Goal: Information Seeking & Learning: Check status

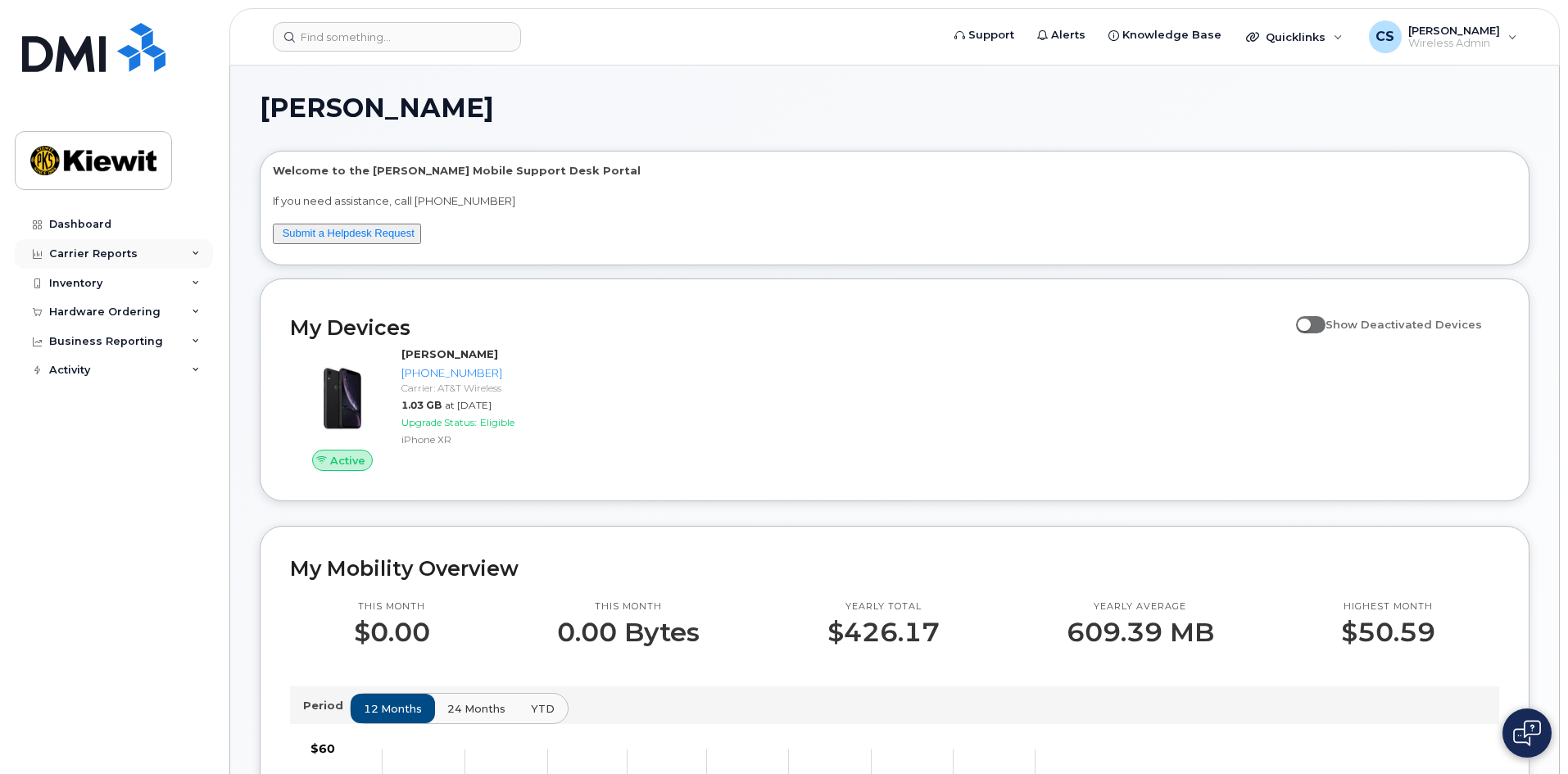
click at [160, 252] on div "Carrier Reports" at bounding box center [113, 253] width 199 height 30
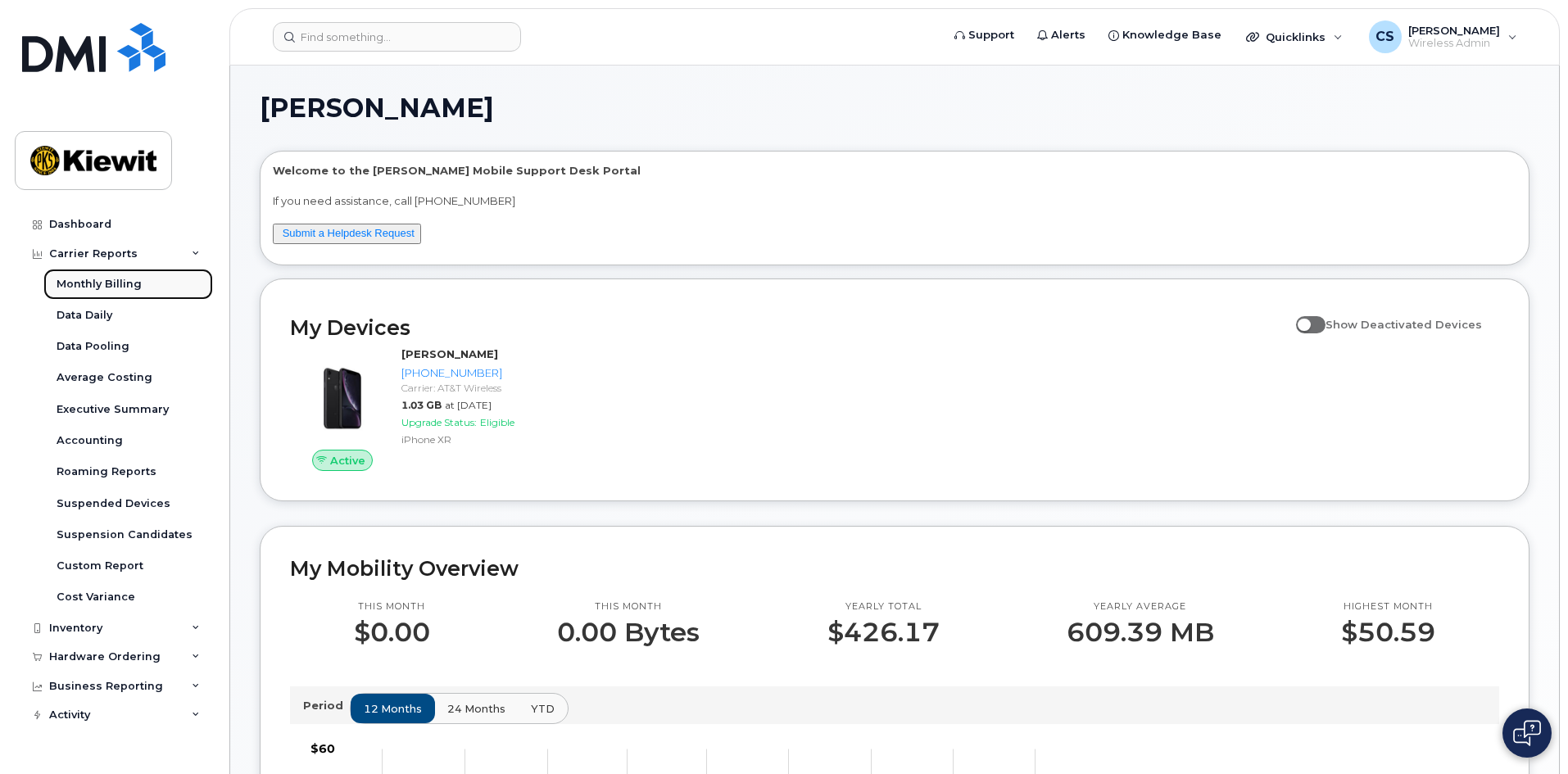
click at [127, 277] on div "Monthly Billing" at bounding box center [99, 284] width 85 height 14
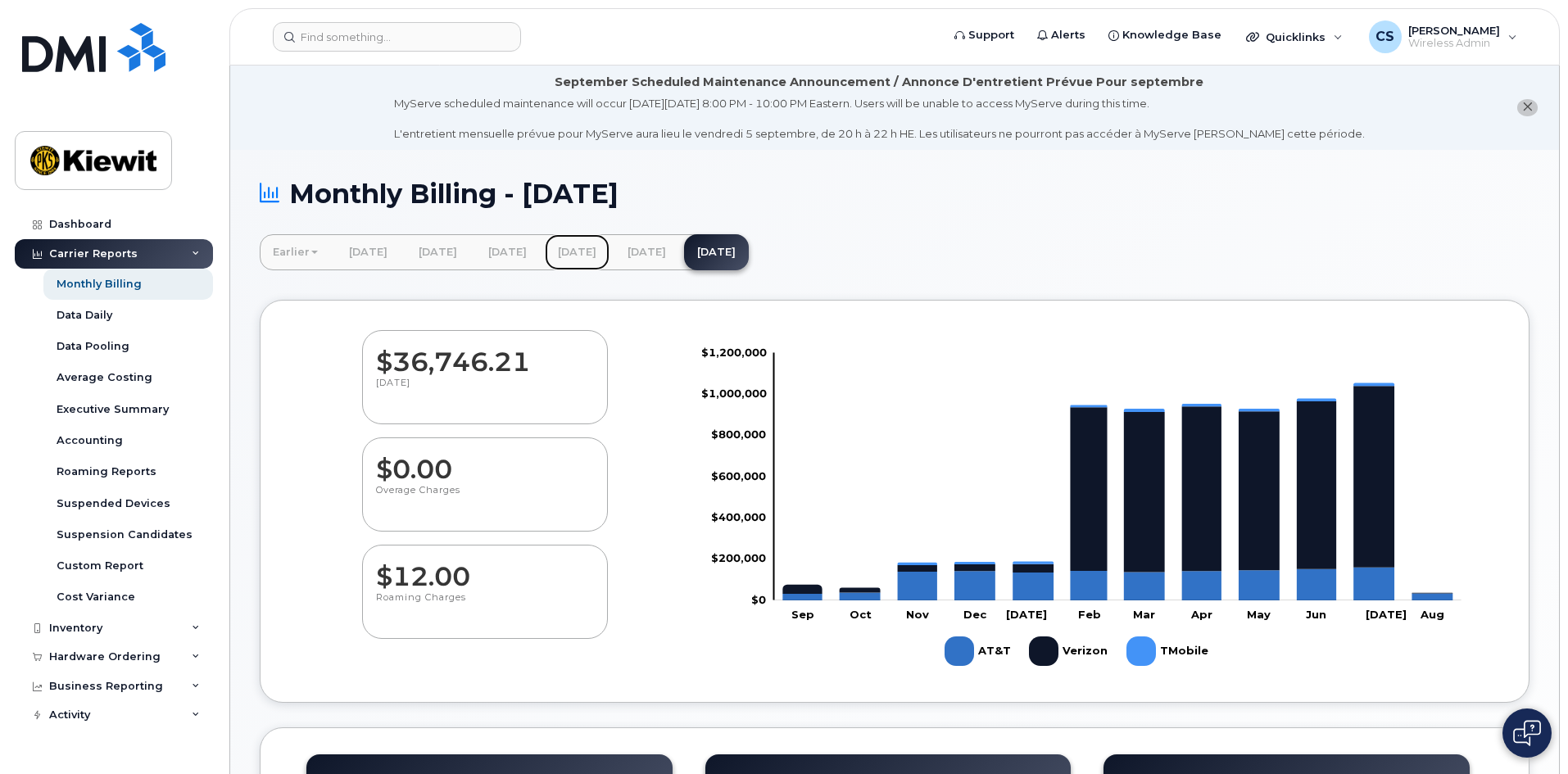
click at [610, 245] on link "June 2025" at bounding box center [576, 252] width 64 height 36
click at [610, 256] on link "June 2025" at bounding box center [576, 252] width 64 height 36
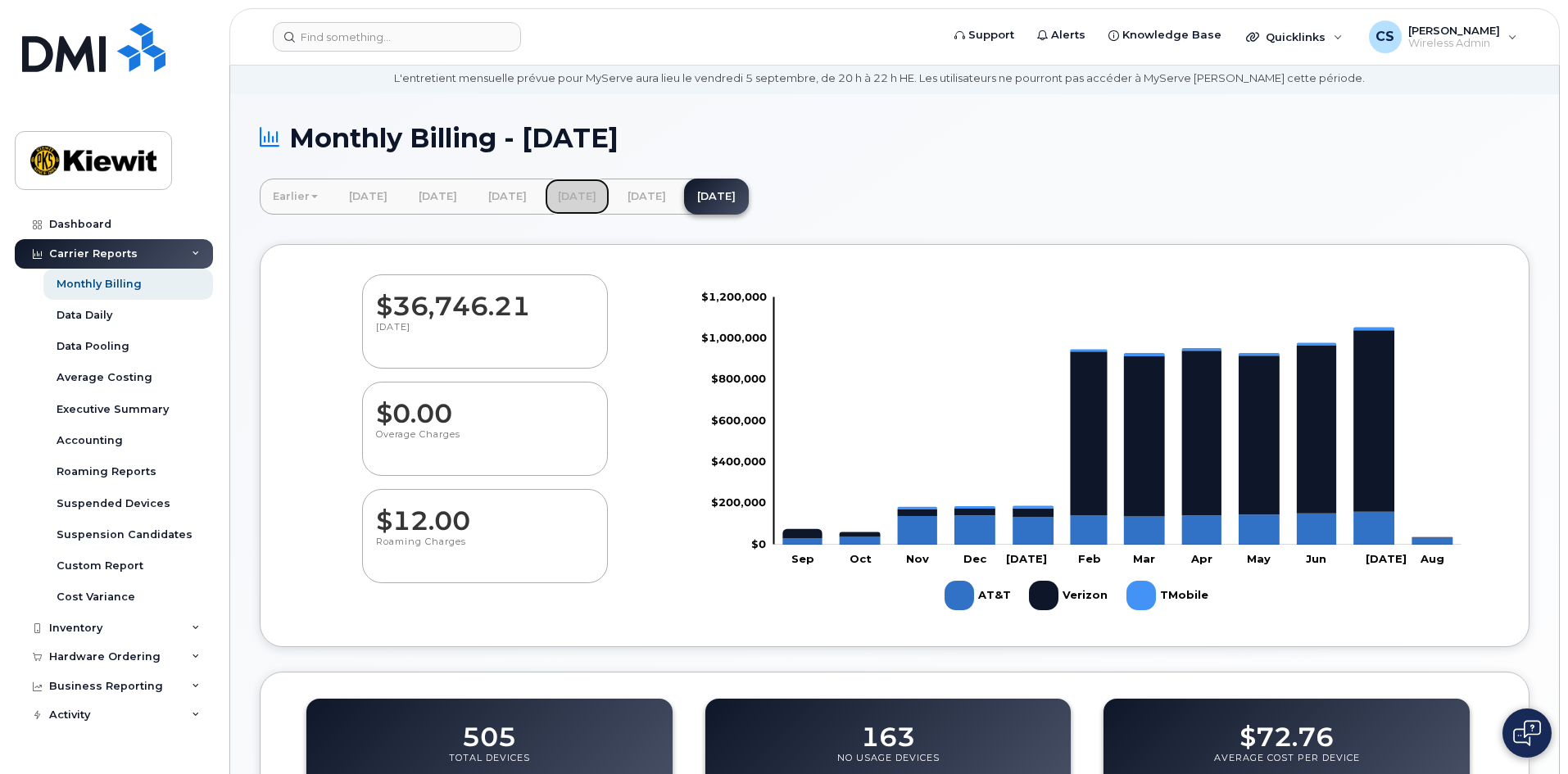
scroll to position [17, 0]
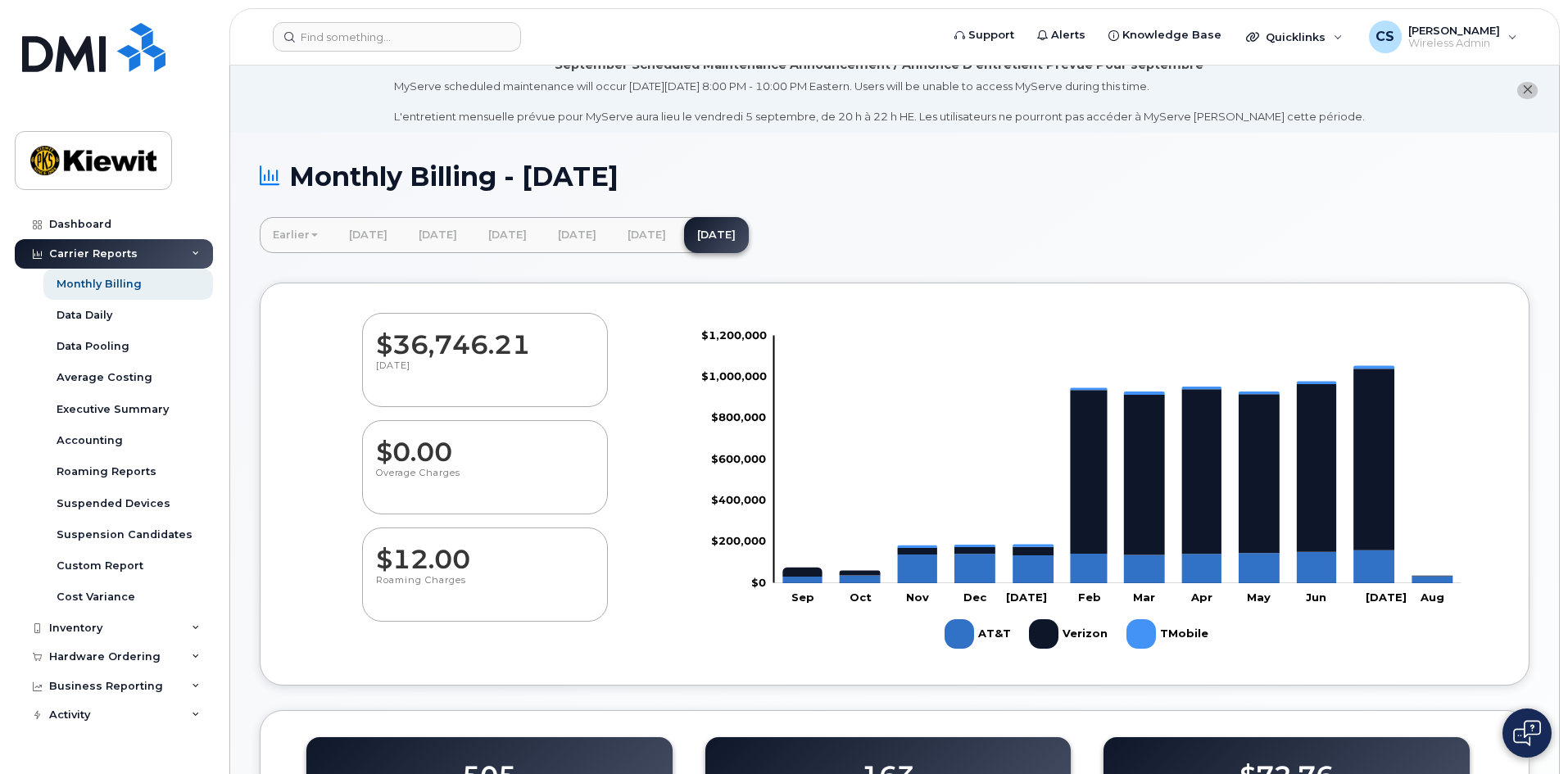
click at [968, 637] on rect "Legend" at bounding box center [978, 634] width 68 height 42
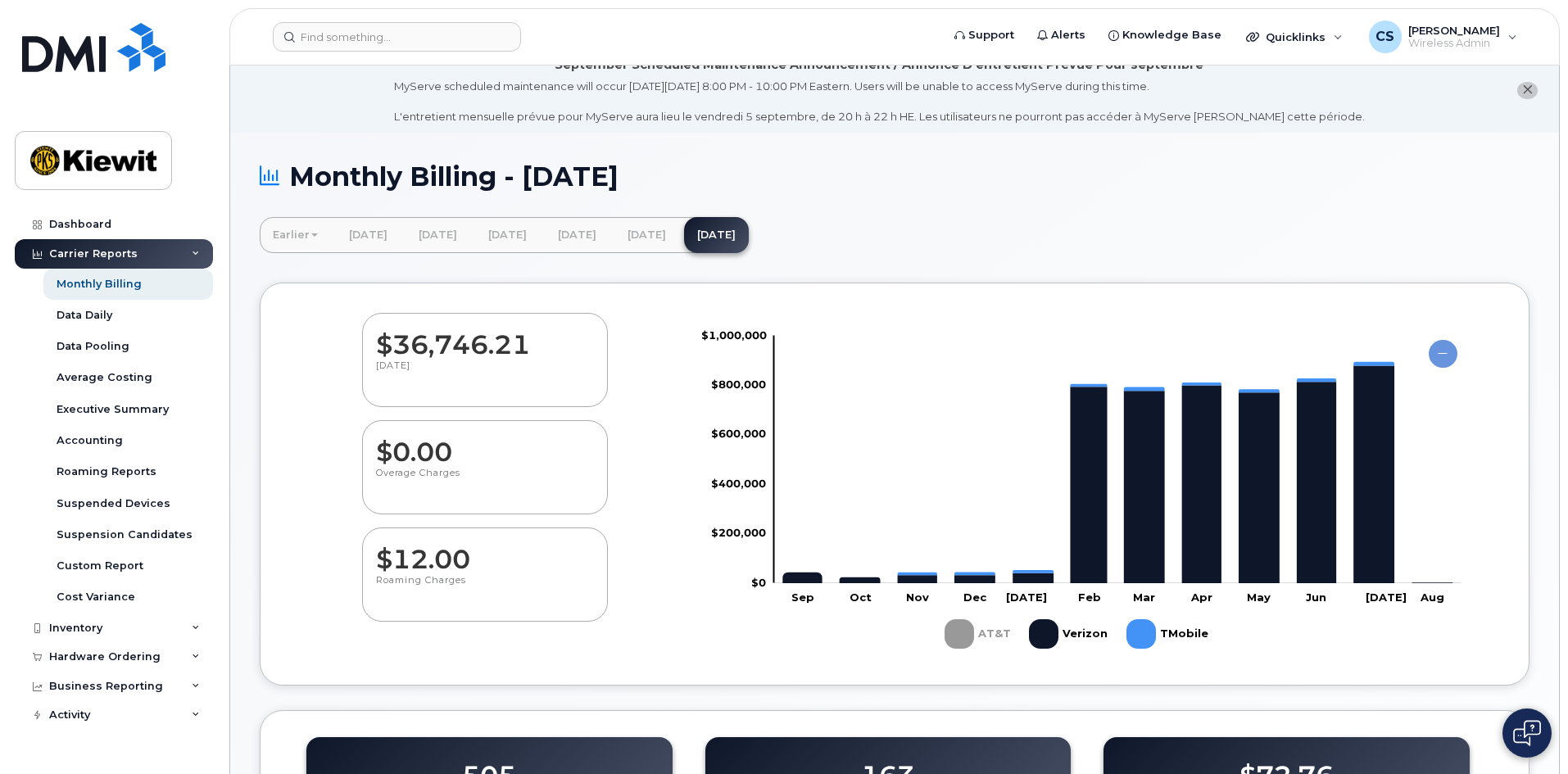
click at [1051, 632] on rect "Legend" at bounding box center [1069, 634] width 82 height 42
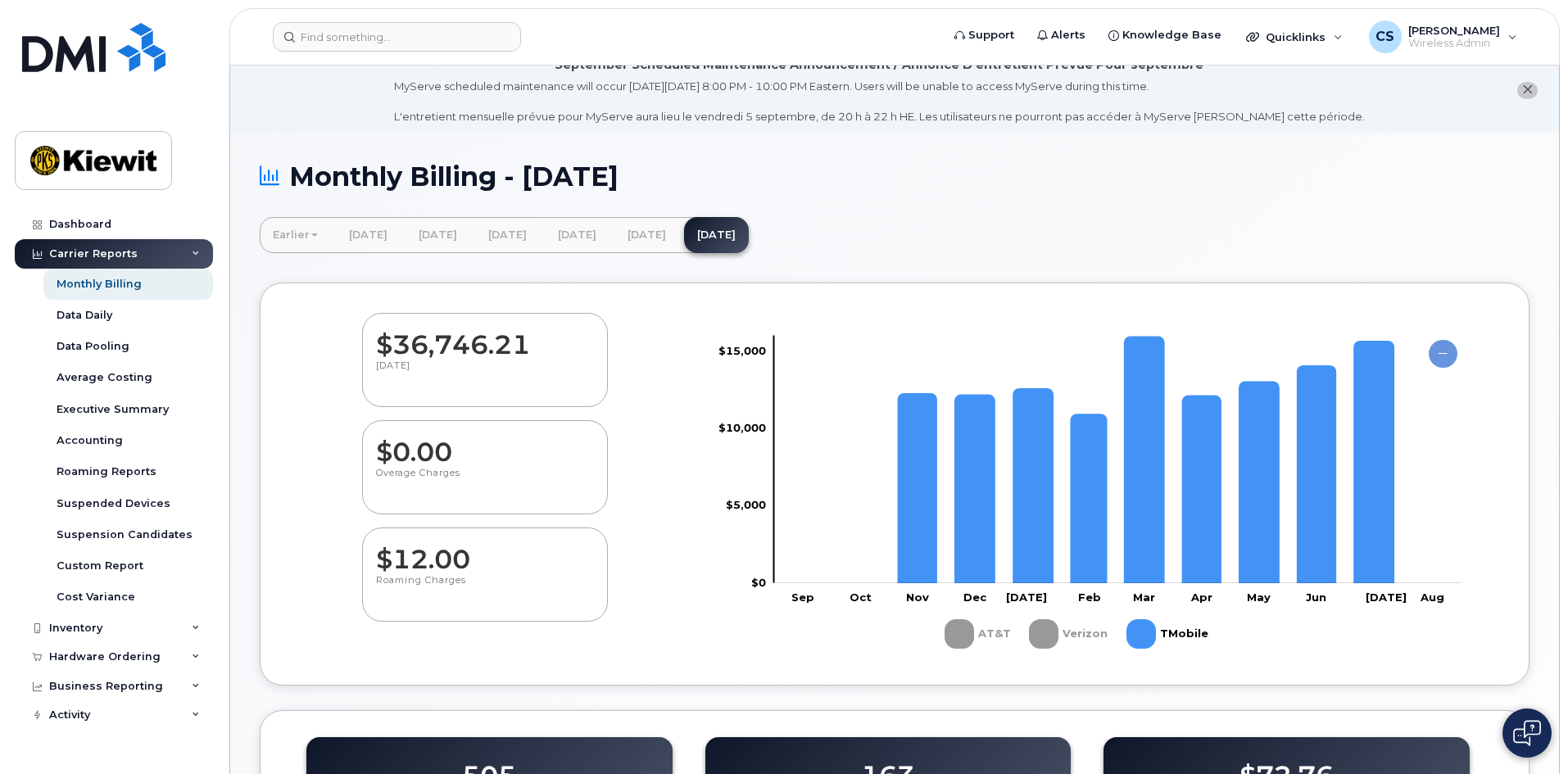
click at [1139, 640] on rect "Legend" at bounding box center [1168, 634] width 83 height 42
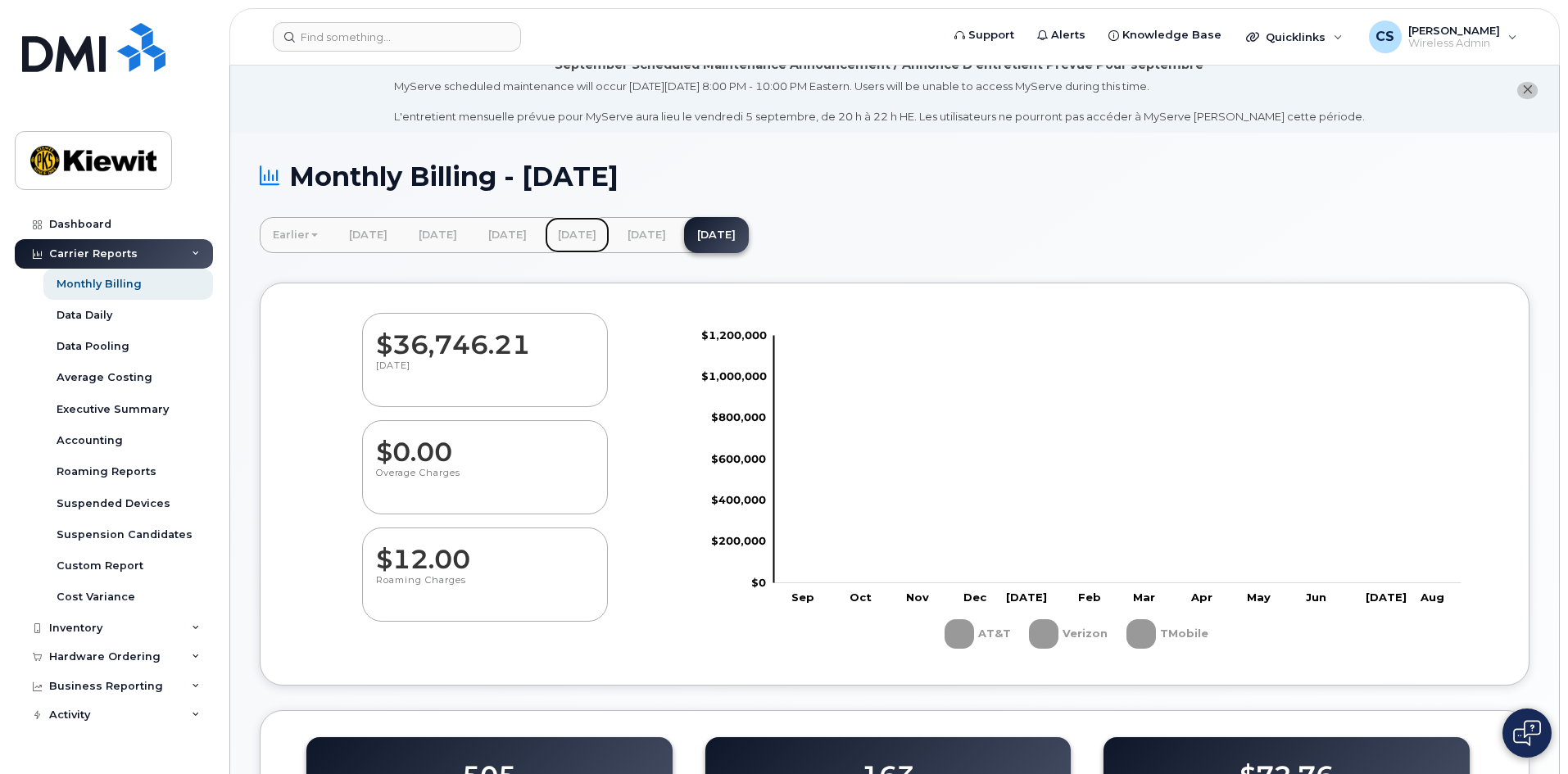
click at [610, 241] on link "June 2025" at bounding box center [576, 235] width 64 height 36
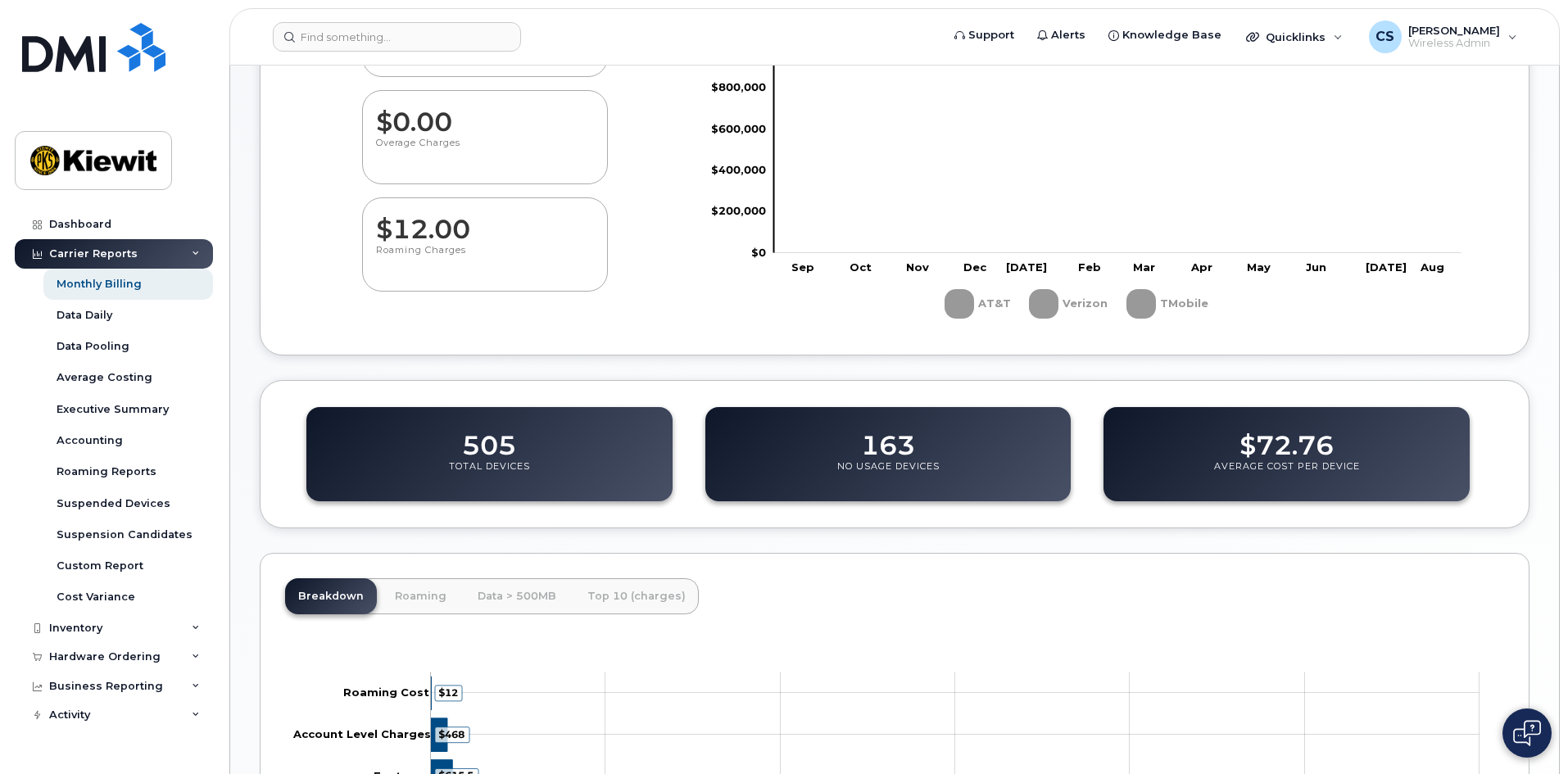
scroll to position [345, 0]
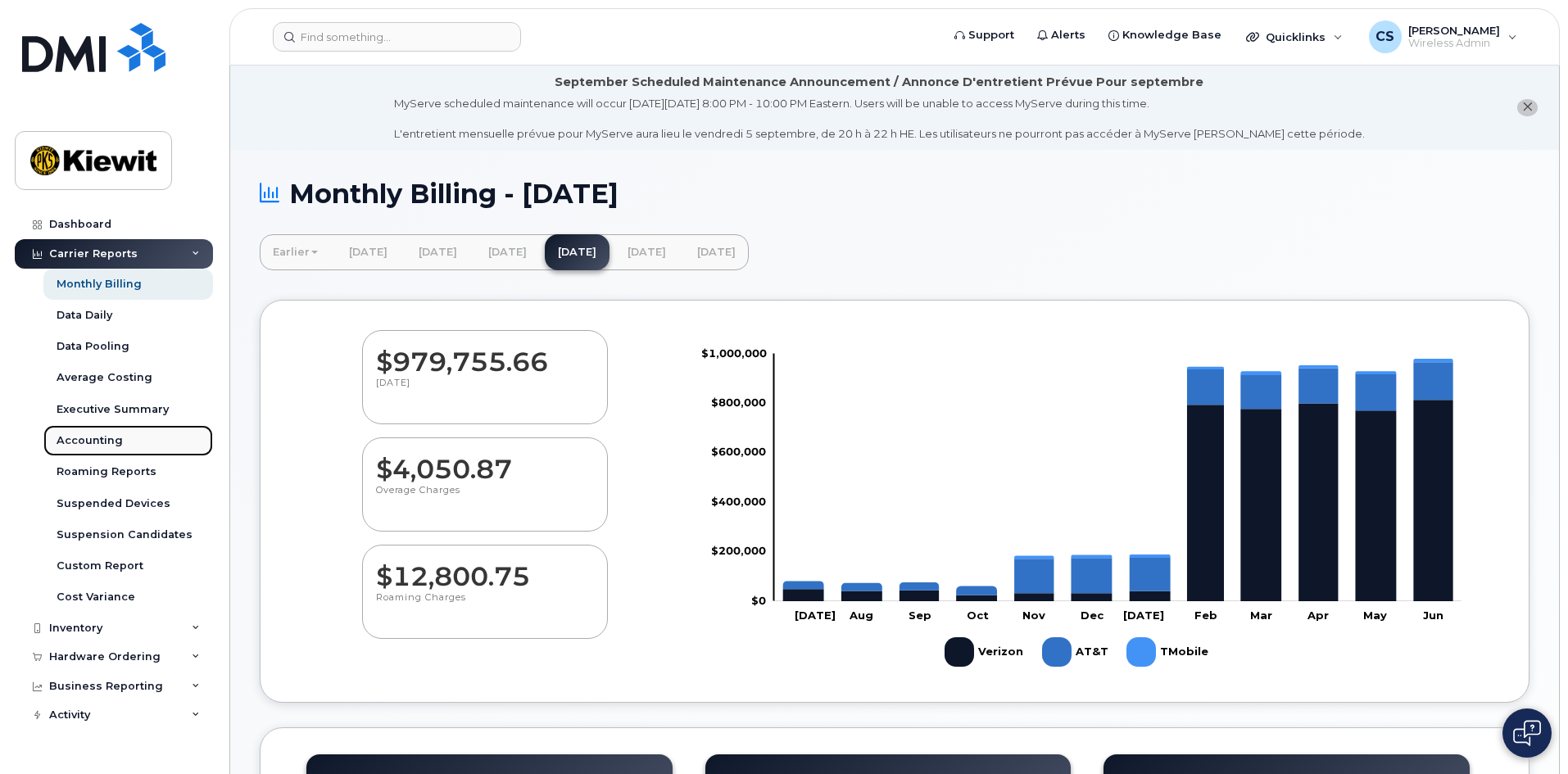
click at [97, 430] on link "Accounting" at bounding box center [128, 440] width 170 height 31
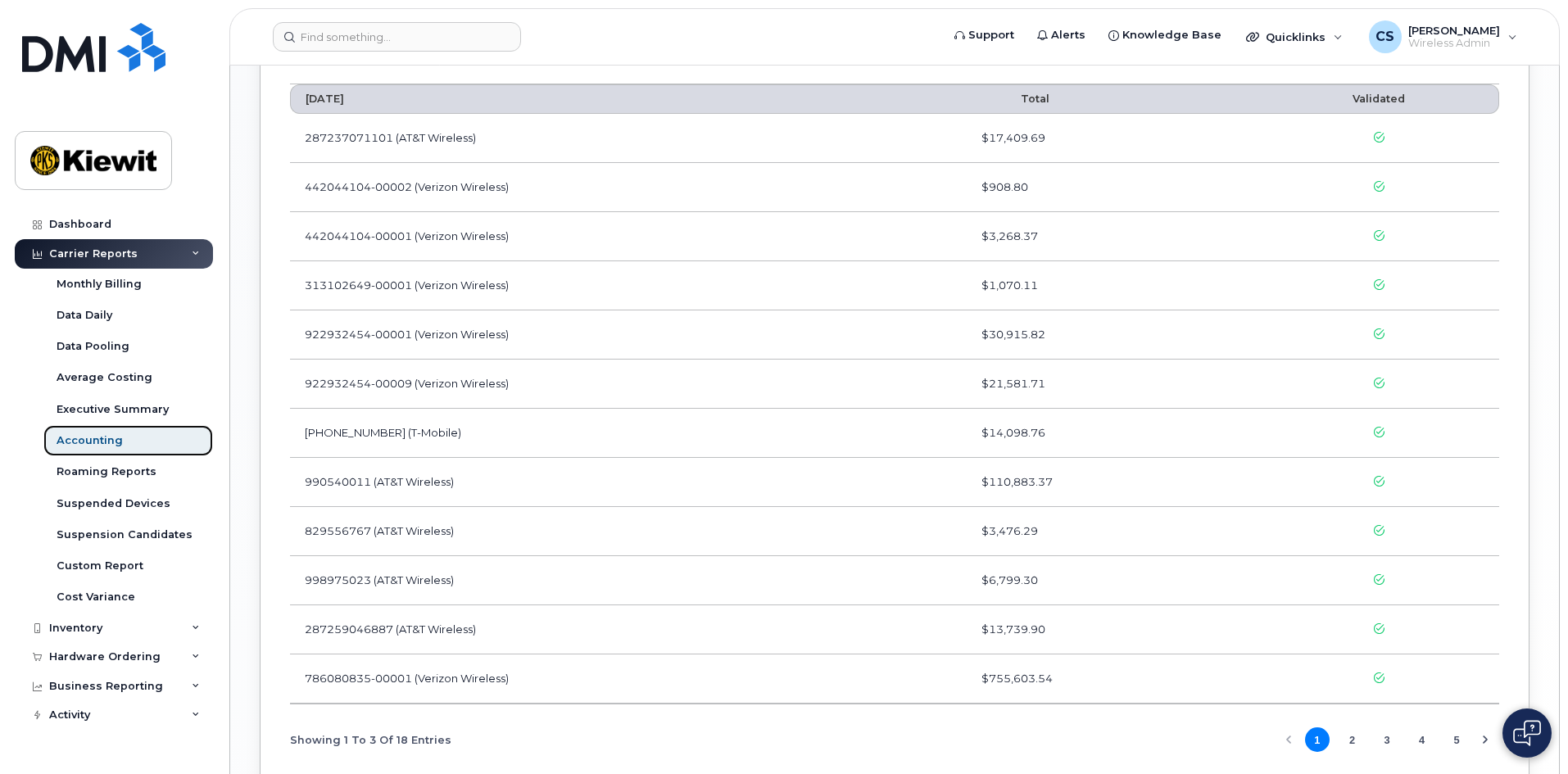
scroll to position [1066, 0]
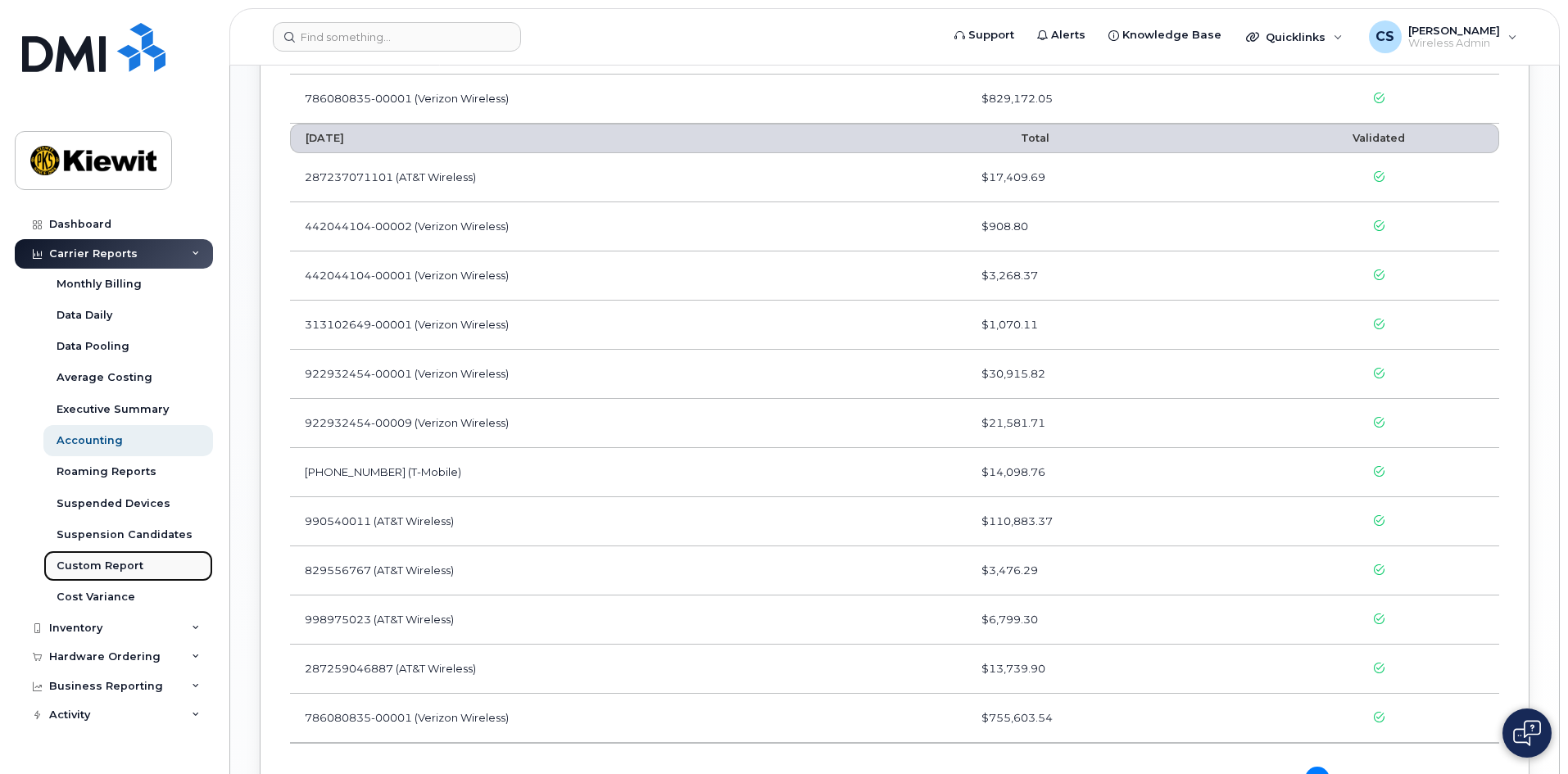
click at [109, 565] on div "Custom Report" at bounding box center [100, 566] width 87 height 14
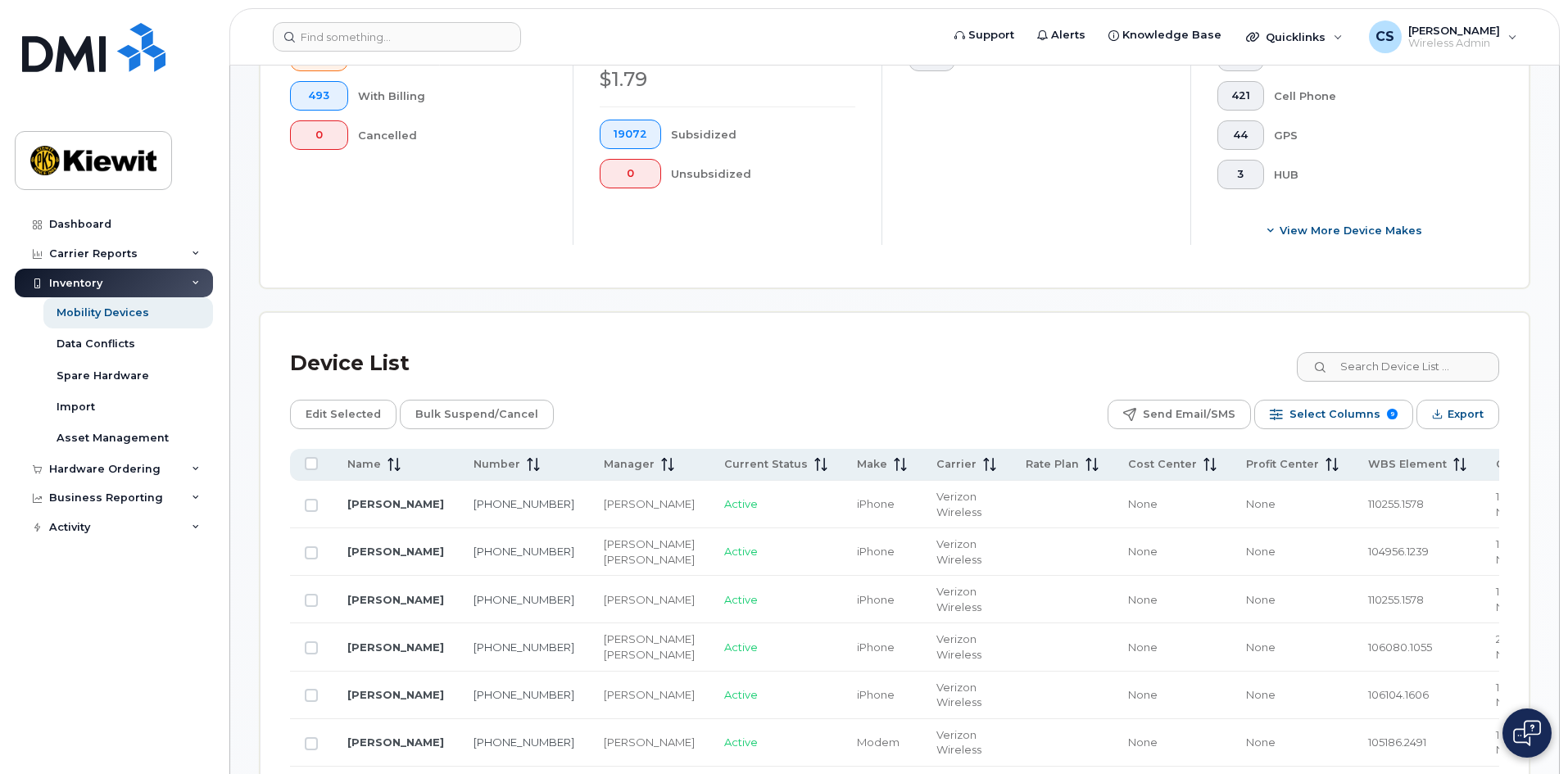
scroll to position [574, 0]
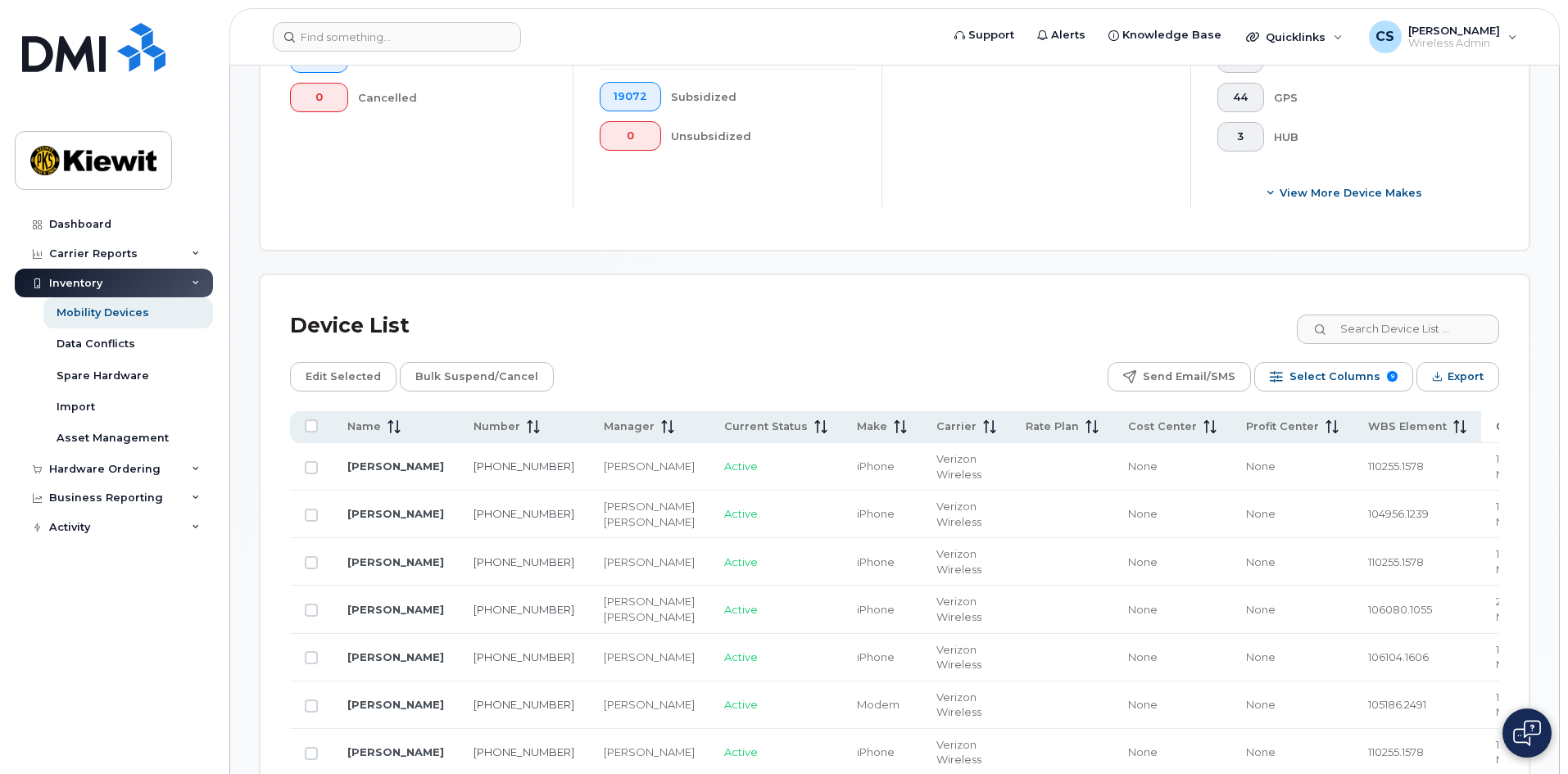
click at [1496, 419] on span "Company Code" at bounding box center [1539, 426] width 87 height 14
click at [1567, 420] on icon at bounding box center [1596, 427] width 12 height 13
drag, startPoint x: 1493, startPoint y: 426, endPoint x: 741, endPoint y: 333, distance: 757.7
click at [741, 333] on div "Device List" at bounding box center [894, 326] width 1209 height 42
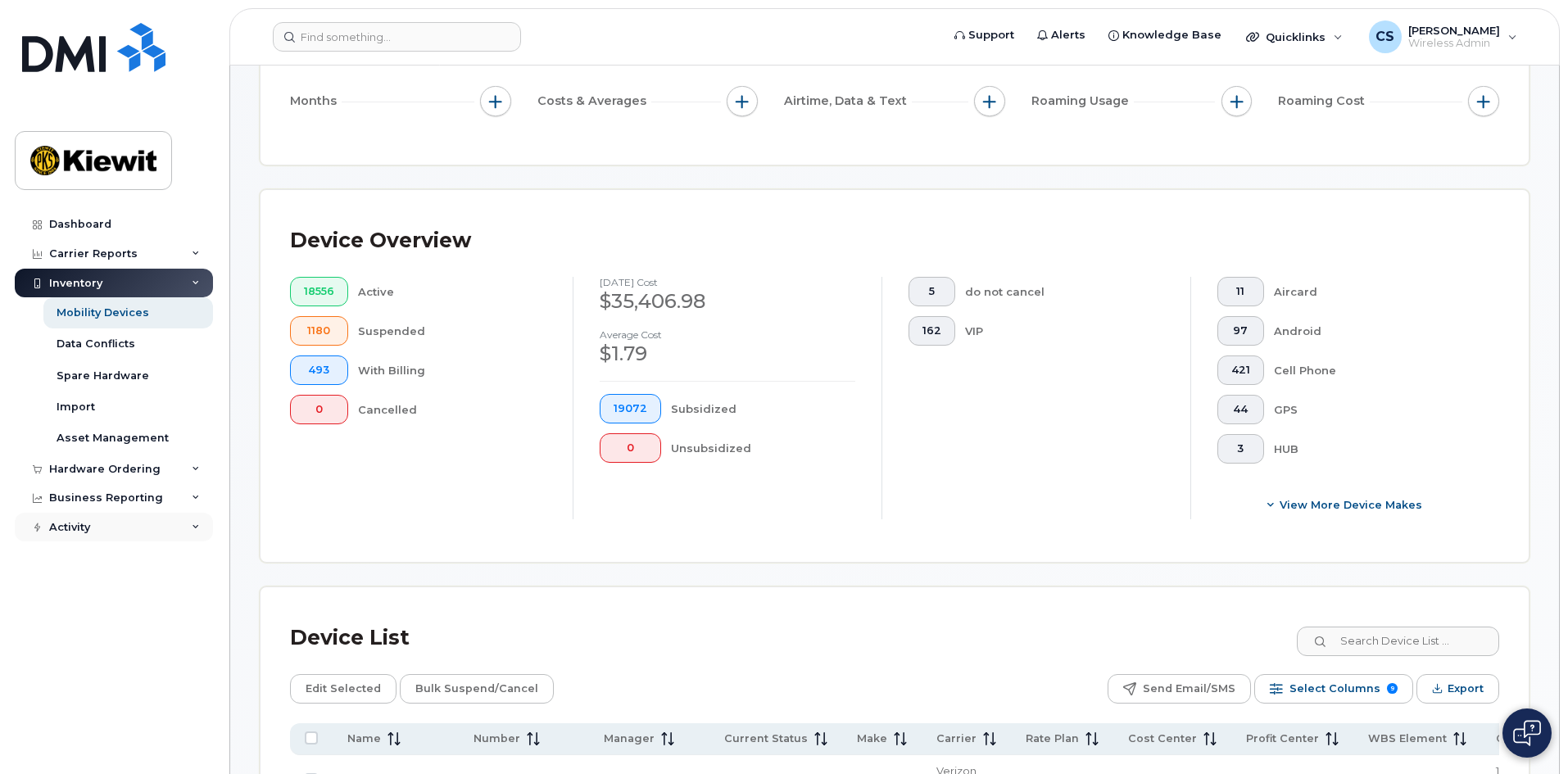
scroll to position [246, 0]
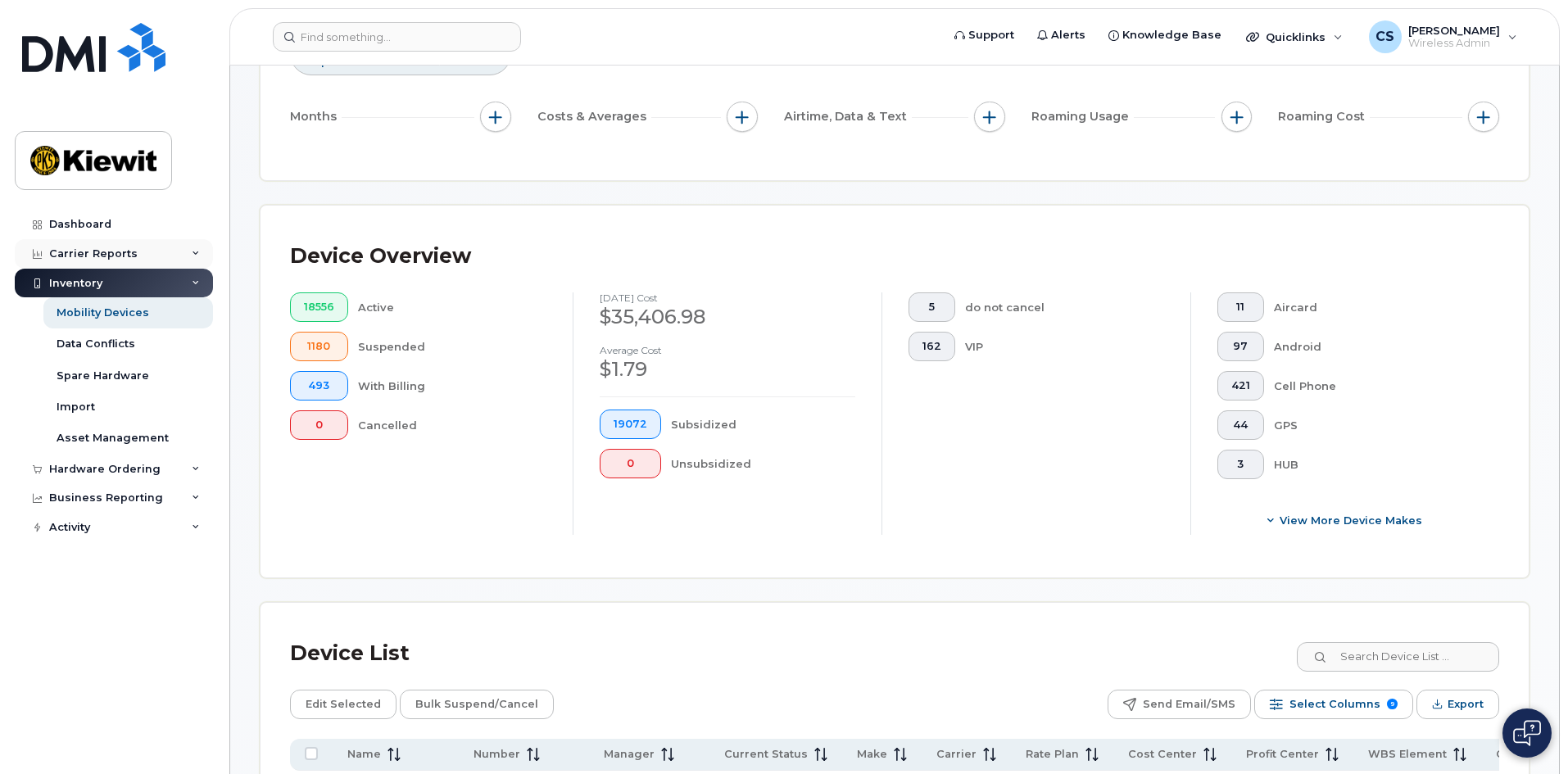
click at [109, 258] on div "Carrier Reports" at bounding box center [93, 254] width 88 height 13
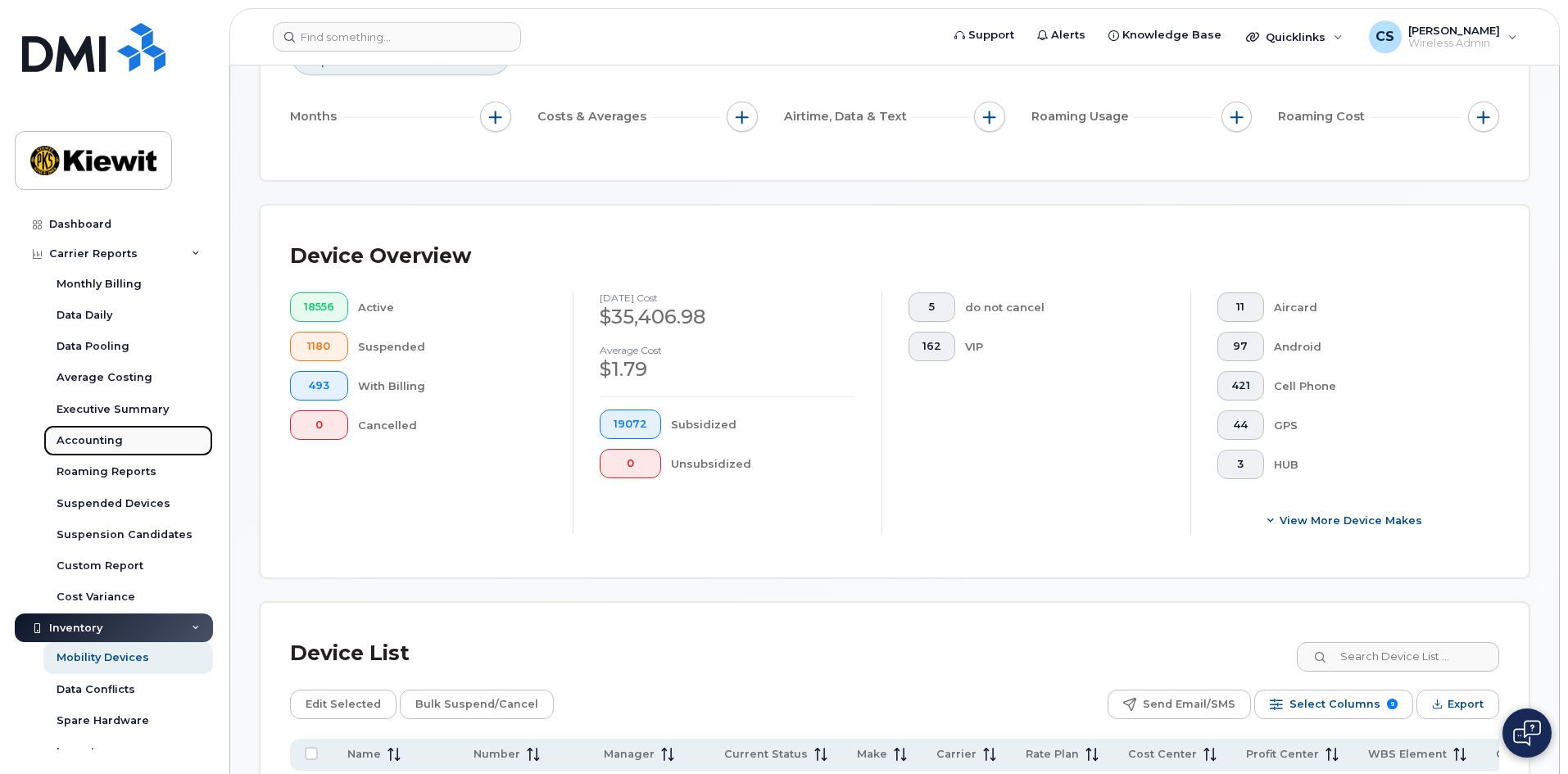
click at [104, 434] on div "Accounting" at bounding box center [89, 440] width 66 height 14
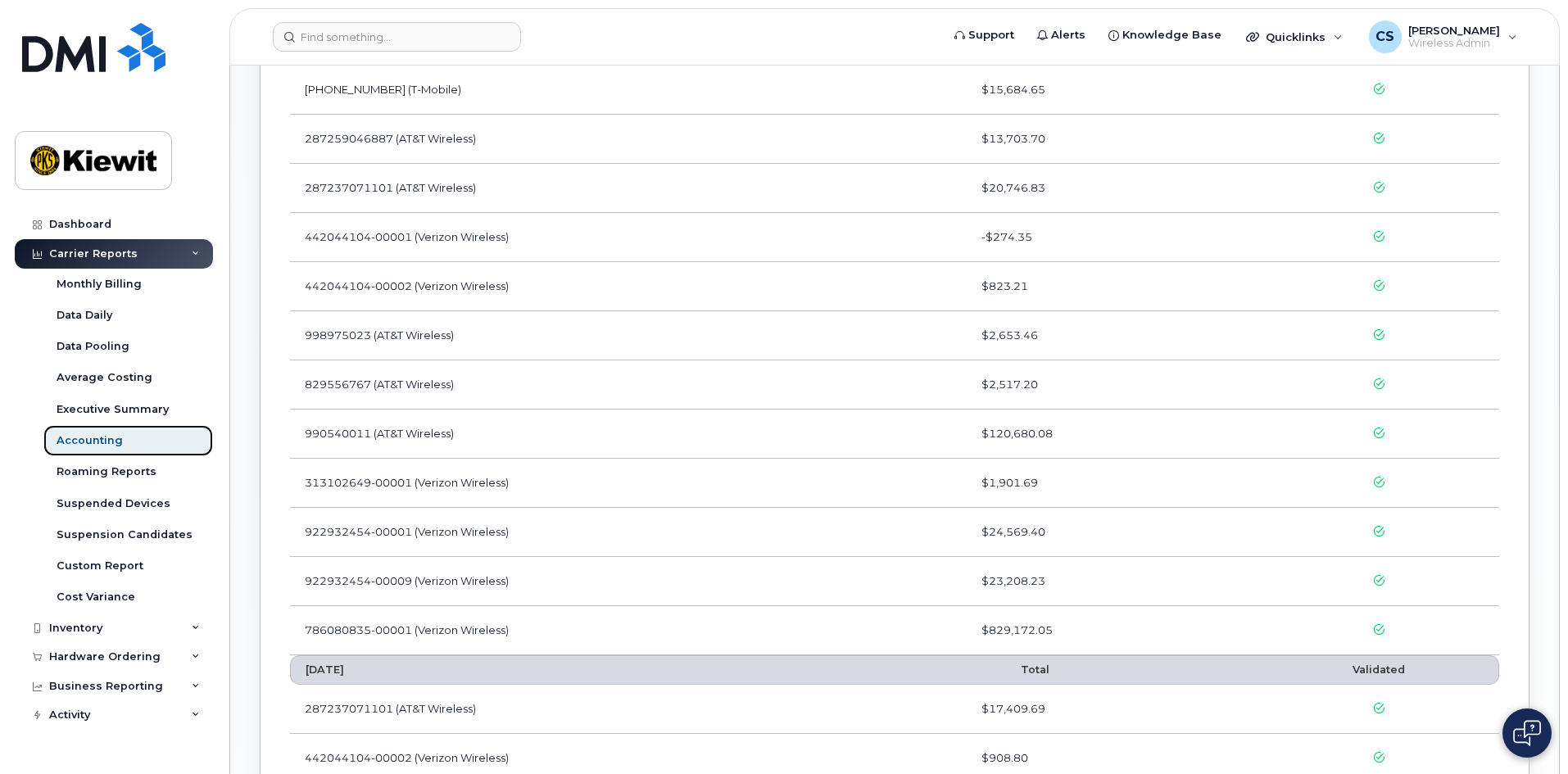
scroll to position [492, 0]
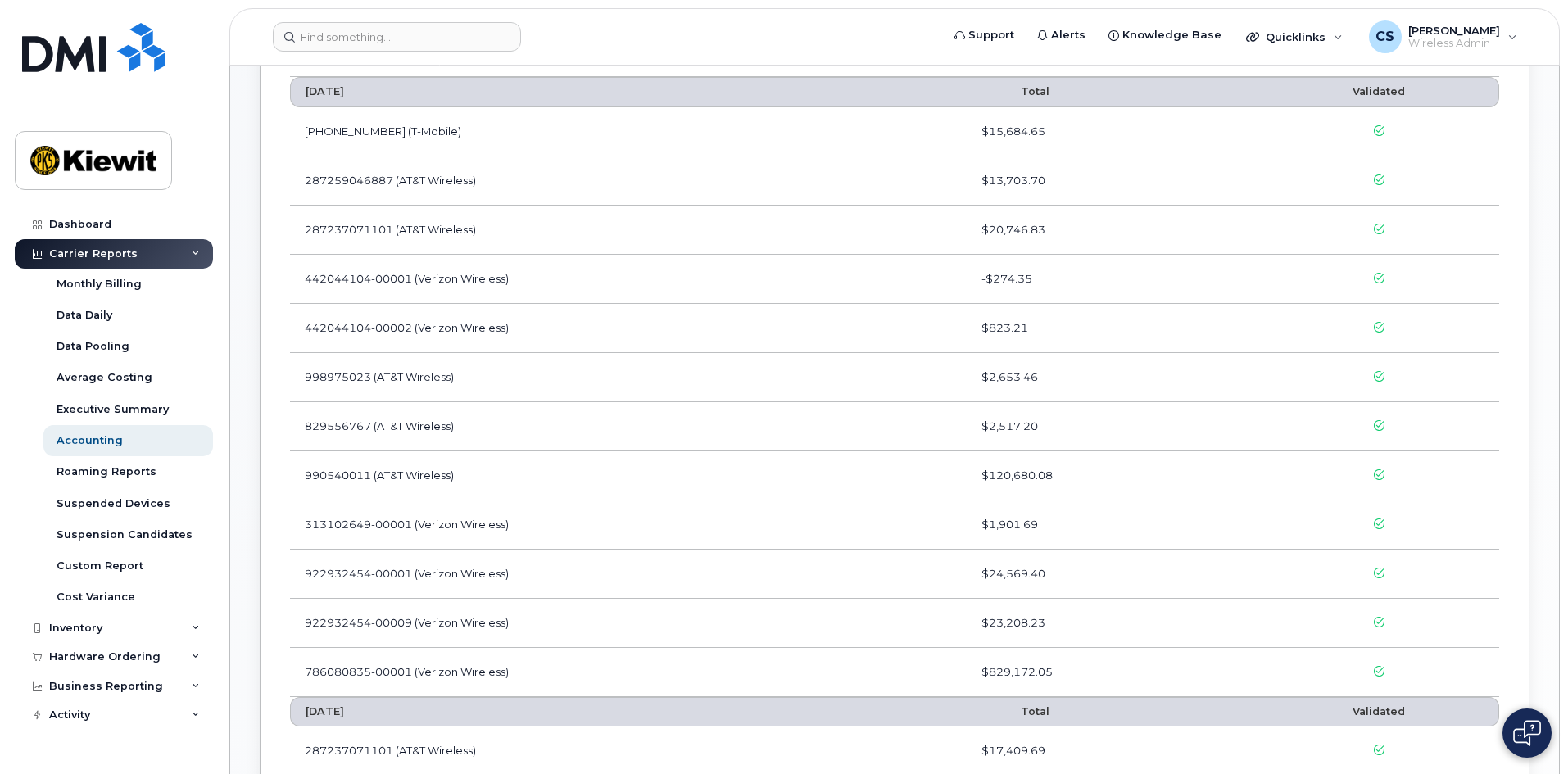
click at [400, 387] on td "998975023 (AT&T Wireless)" at bounding box center [628, 377] width 677 height 49
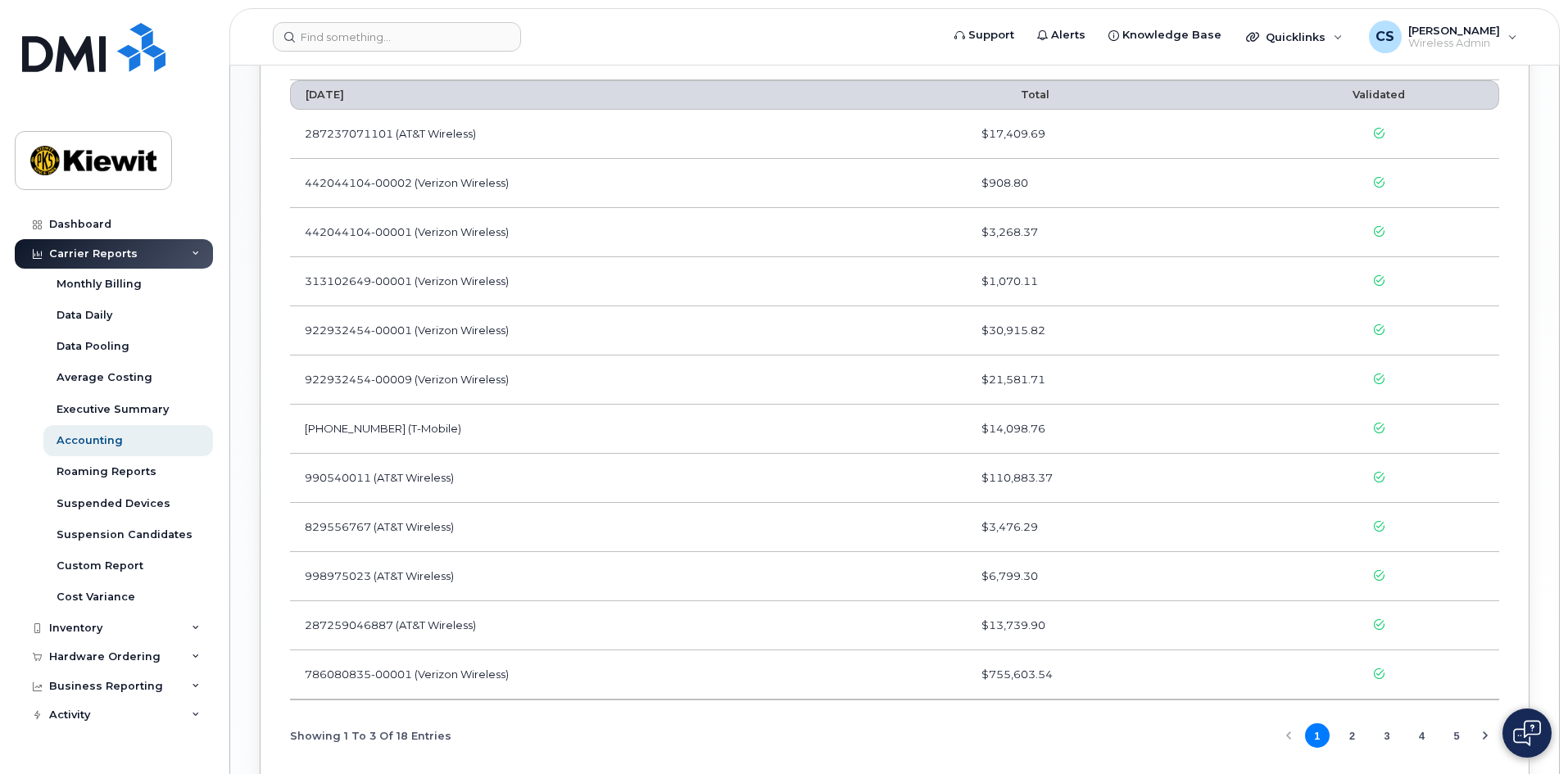
scroll to position [1147, 0]
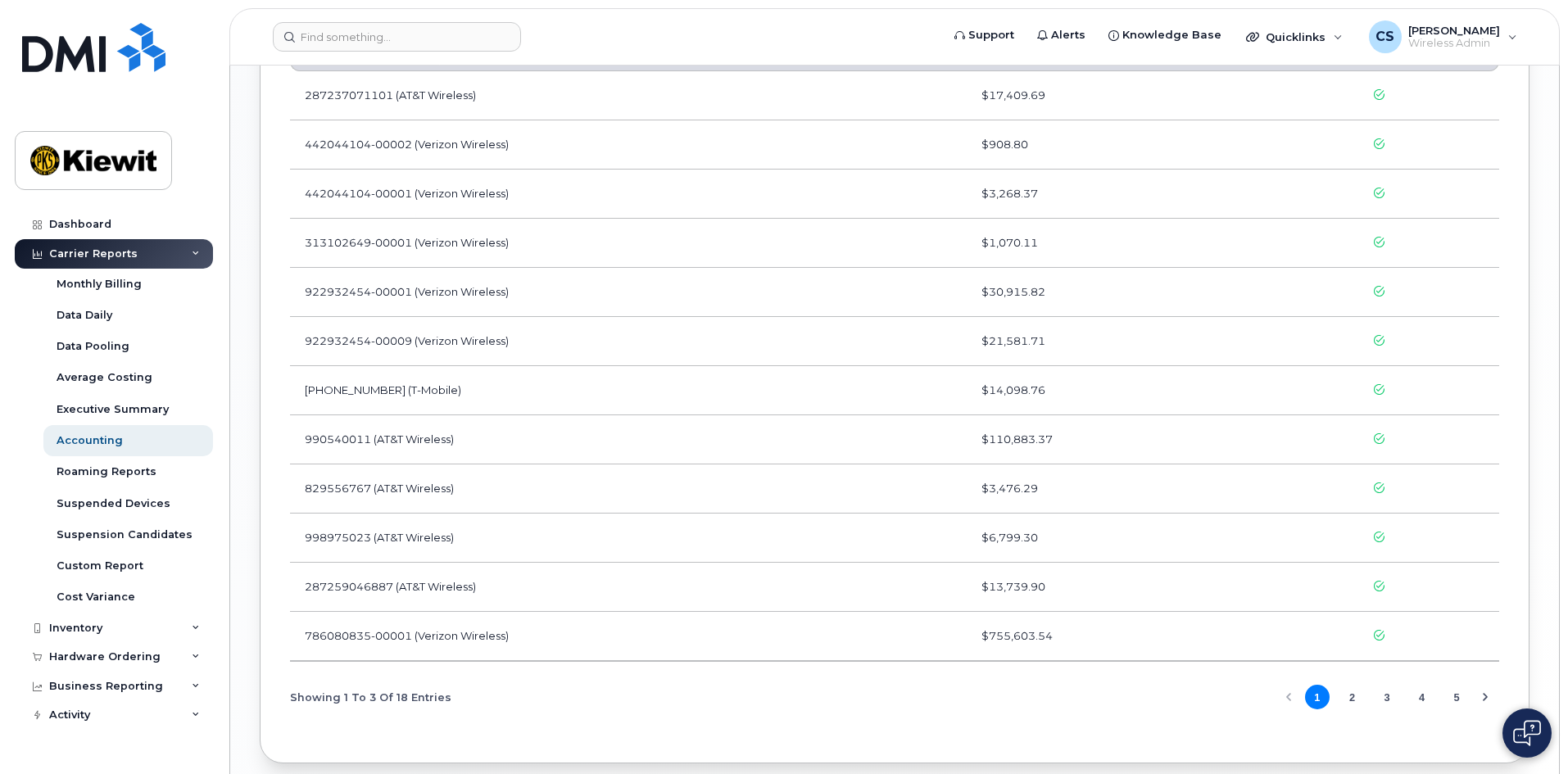
click at [422, 447] on td "990540011 (AT&T Wireless)" at bounding box center [628, 439] width 677 height 49
click at [419, 433] on td "990540011 (AT&T Wireless)" at bounding box center [628, 439] width 677 height 49
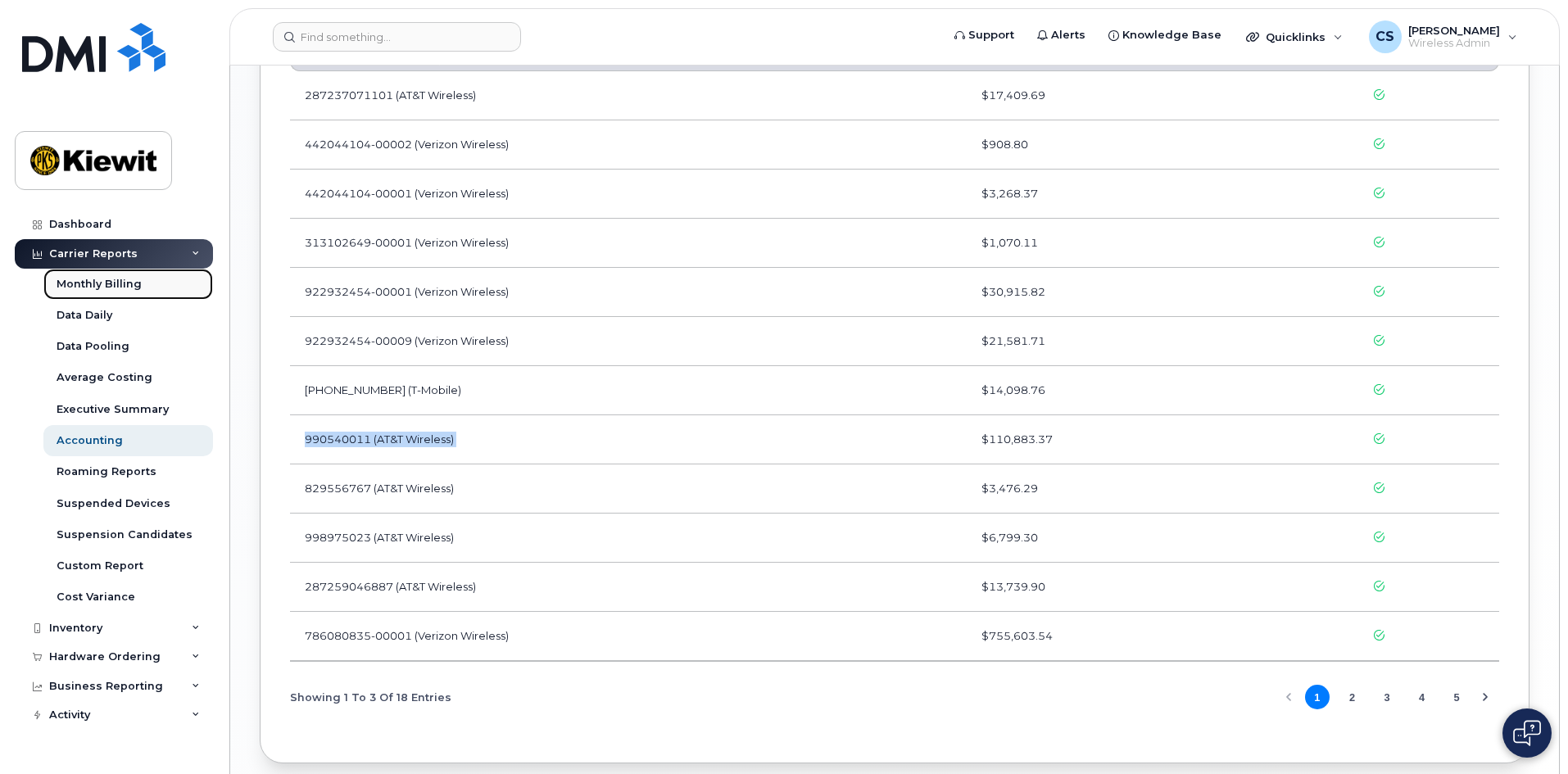
click at [98, 283] on div "Monthly Billing" at bounding box center [99, 284] width 85 height 14
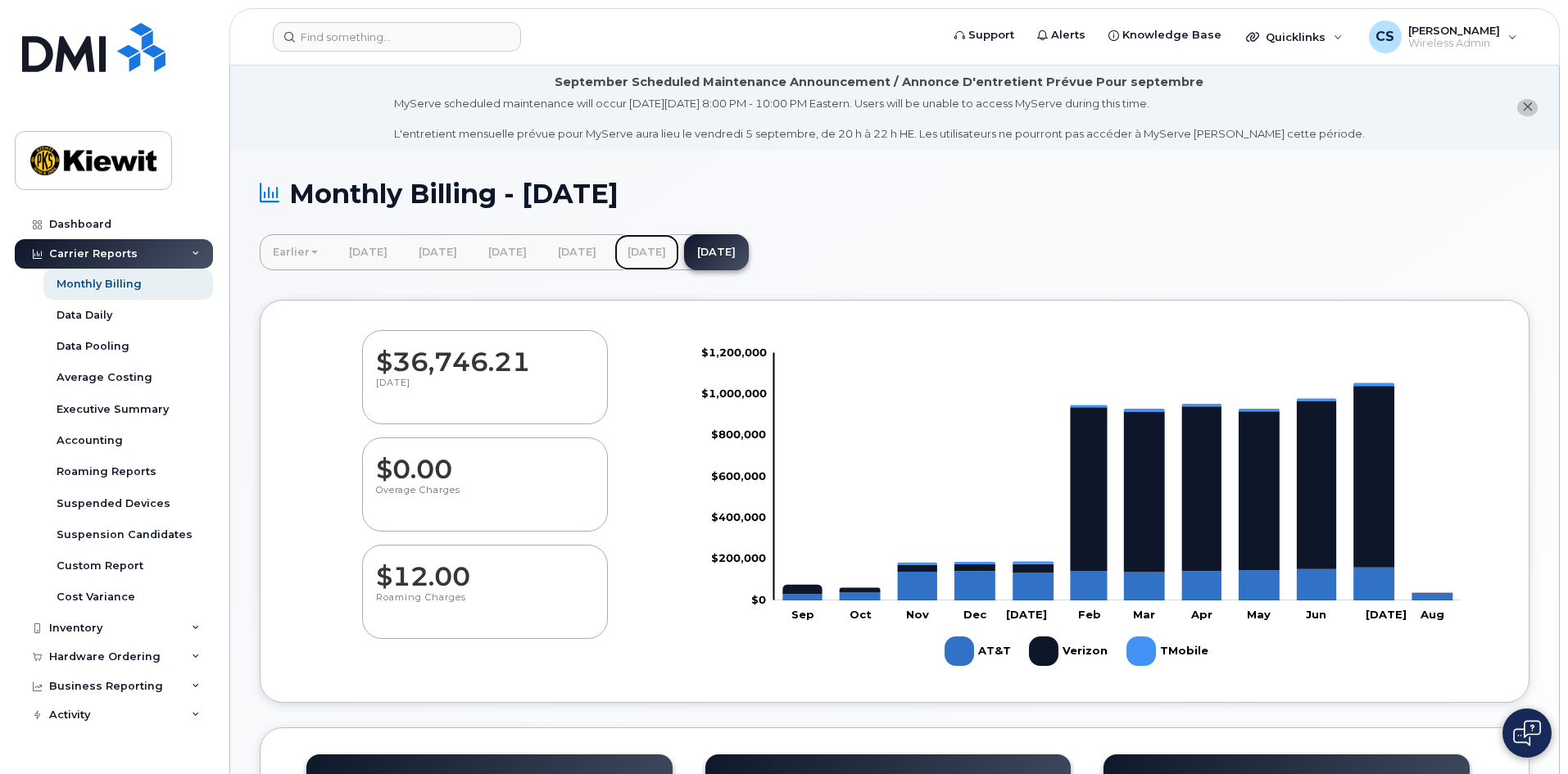
click at [679, 251] on link "July 2025" at bounding box center [646, 252] width 64 height 36
click at [1353, 38] on div "Quicklinks" at bounding box center [1294, 36] width 120 height 33
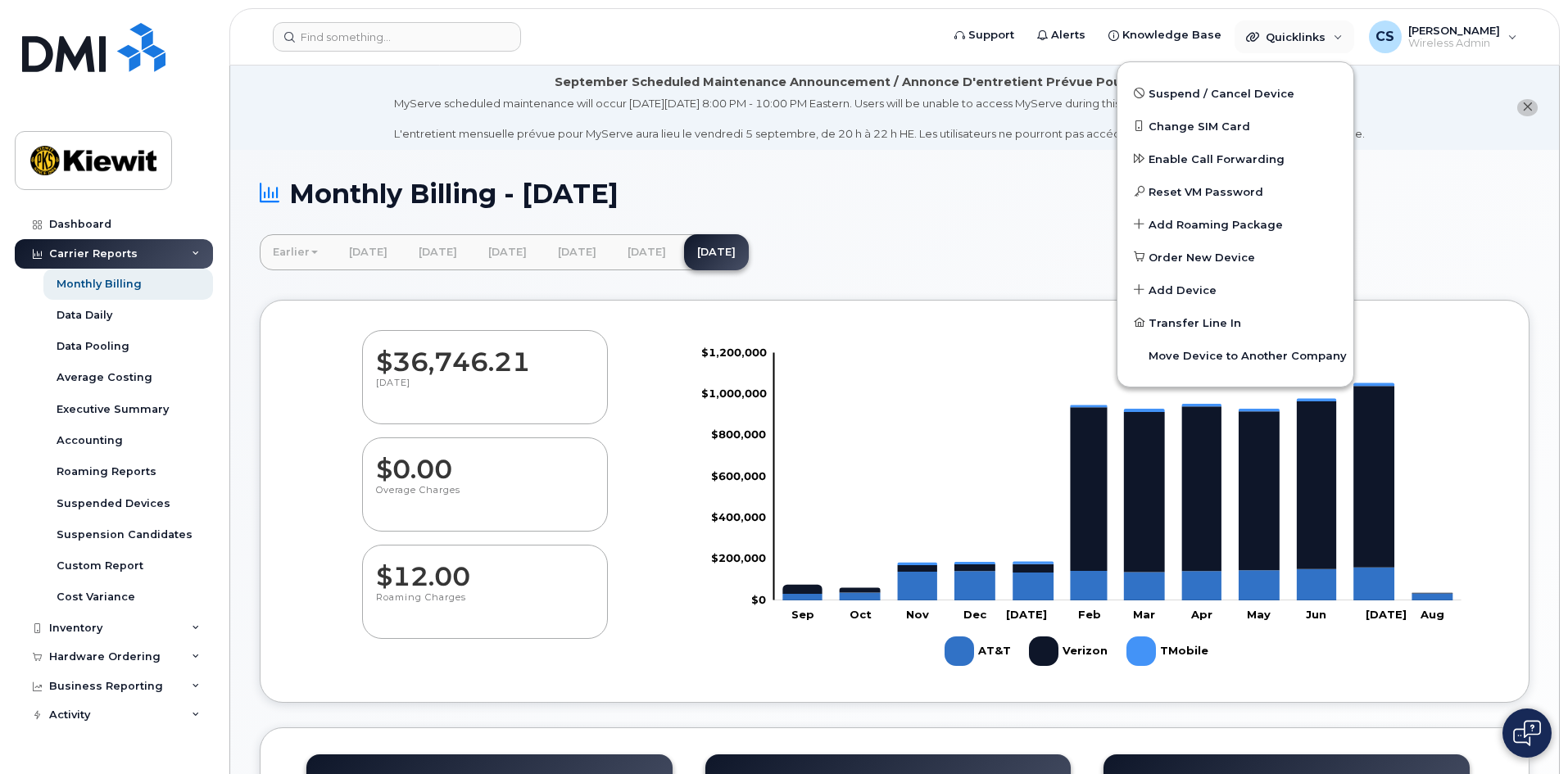
click at [429, 288] on div "Monthly Billing - August 2025 Earlier February 2025 January 2025 December 2024 …" at bounding box center [895, 731] width 1329 height 1163
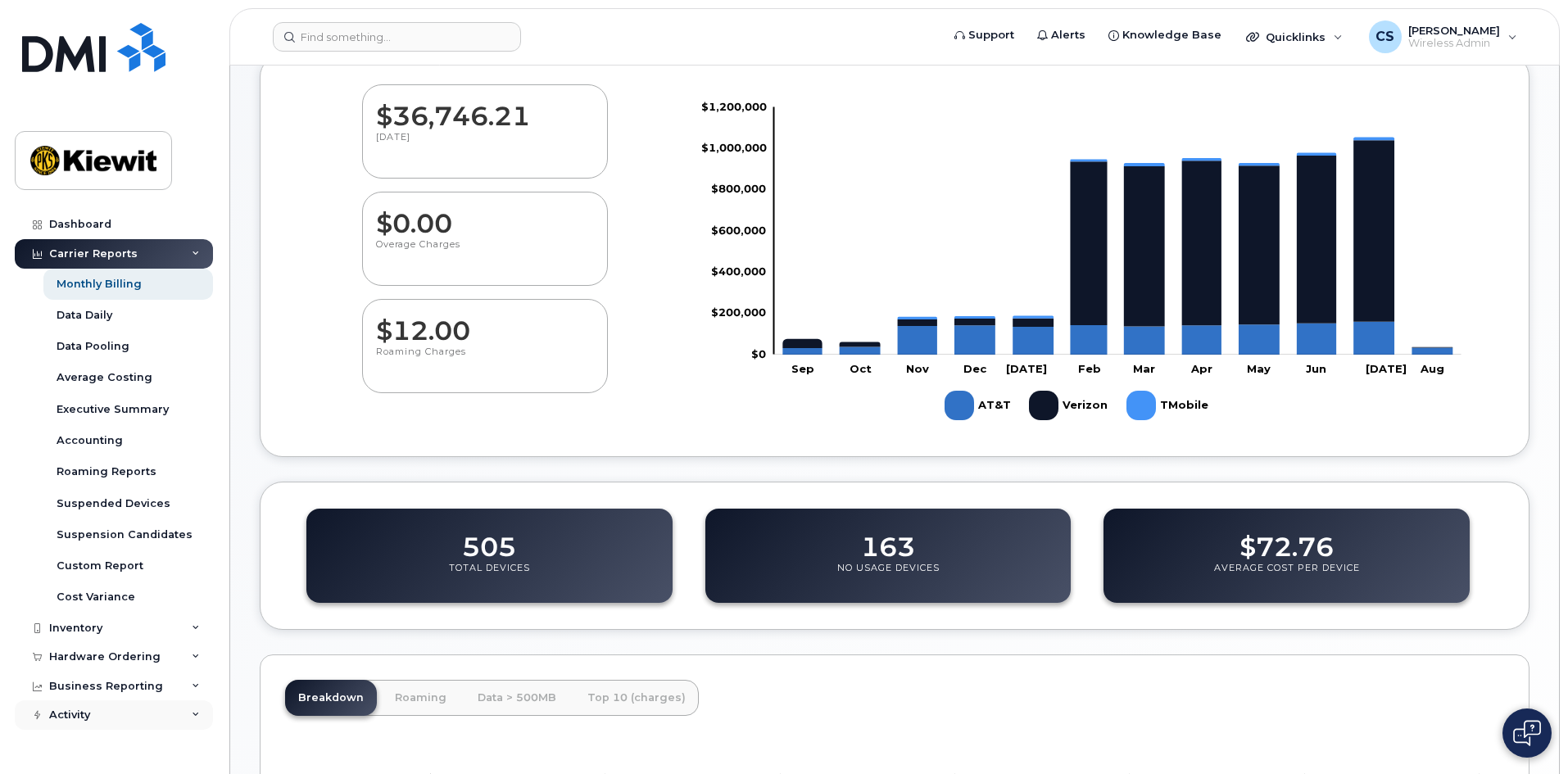
scroll to position [164, 0]
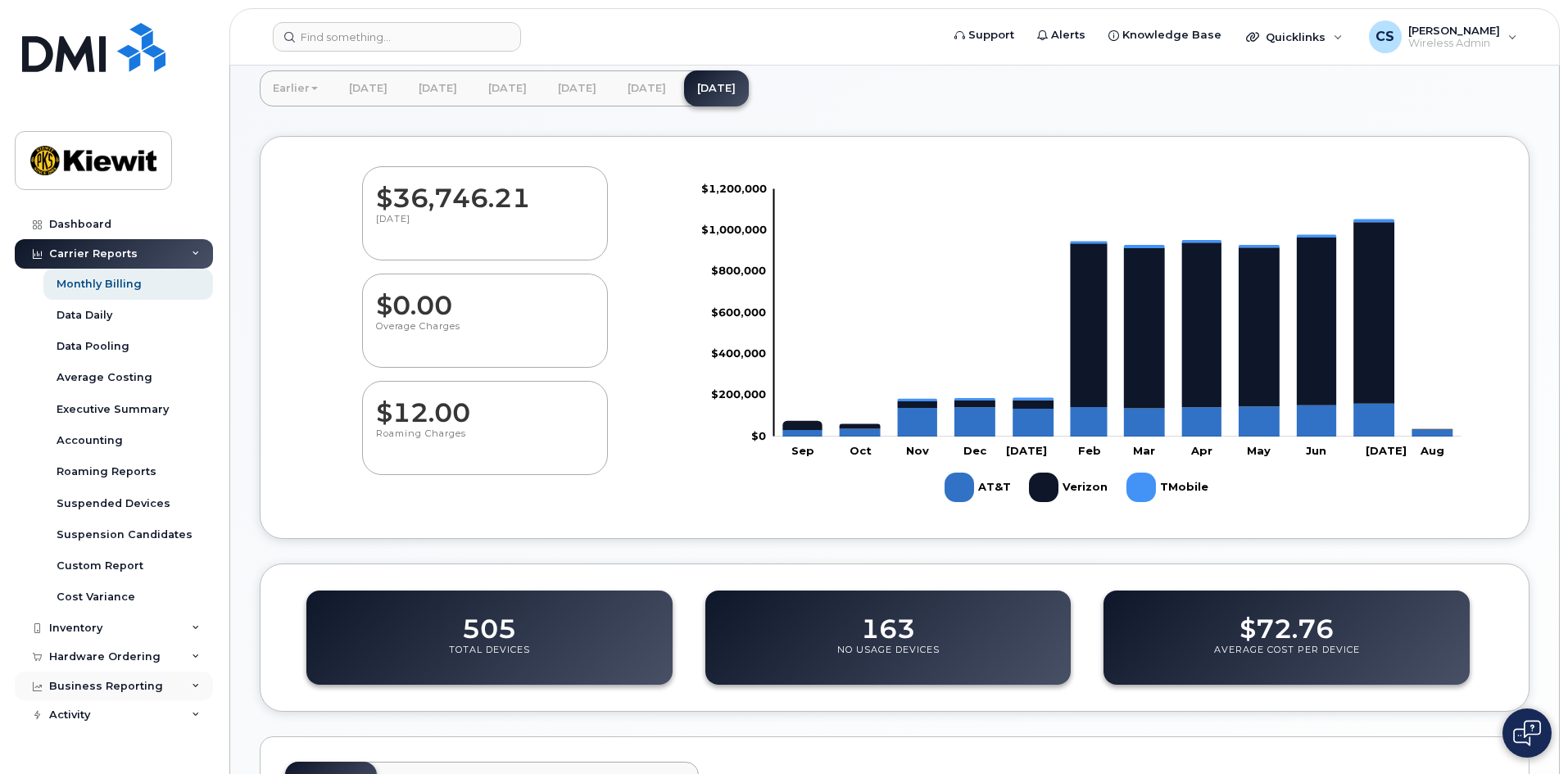
click at [204, 682] on div "Business Reporting" at bounding box center [113, 687] width 199 height 30
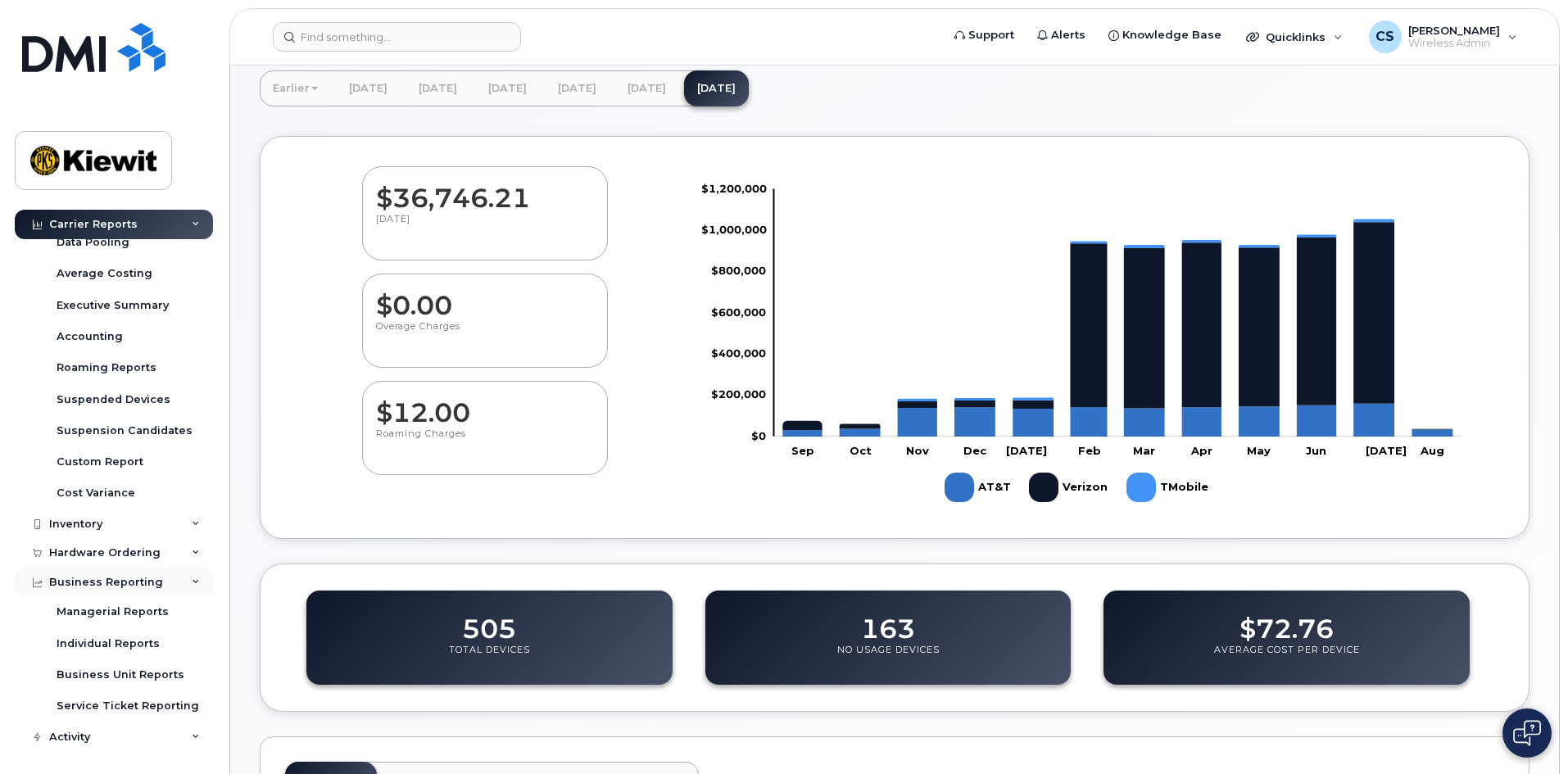
scroll to position [106, 0]
click at [99, 611] on div "Managerial Reports" at bounding box center [112, 610] width 112 height 14
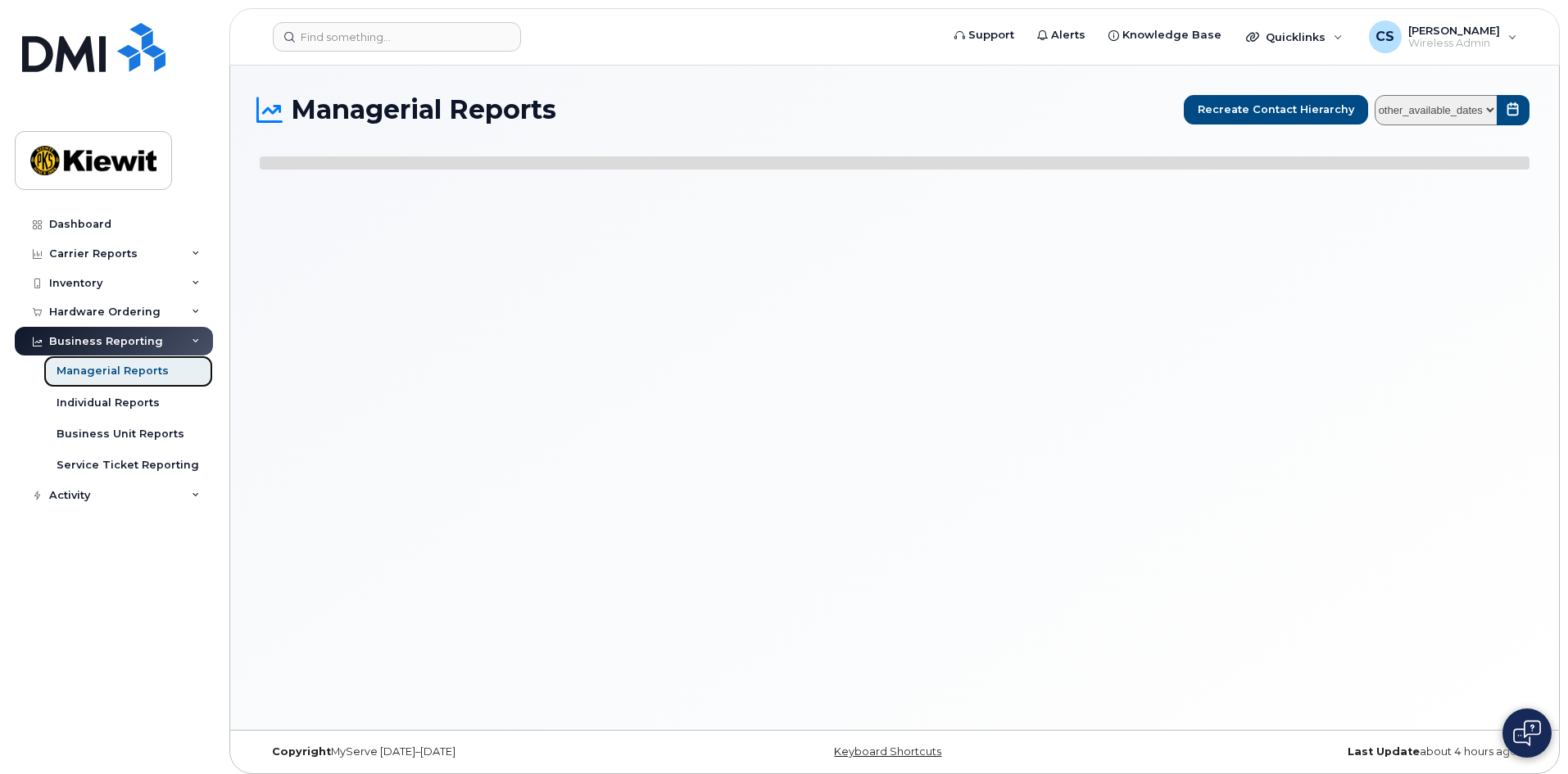
select select
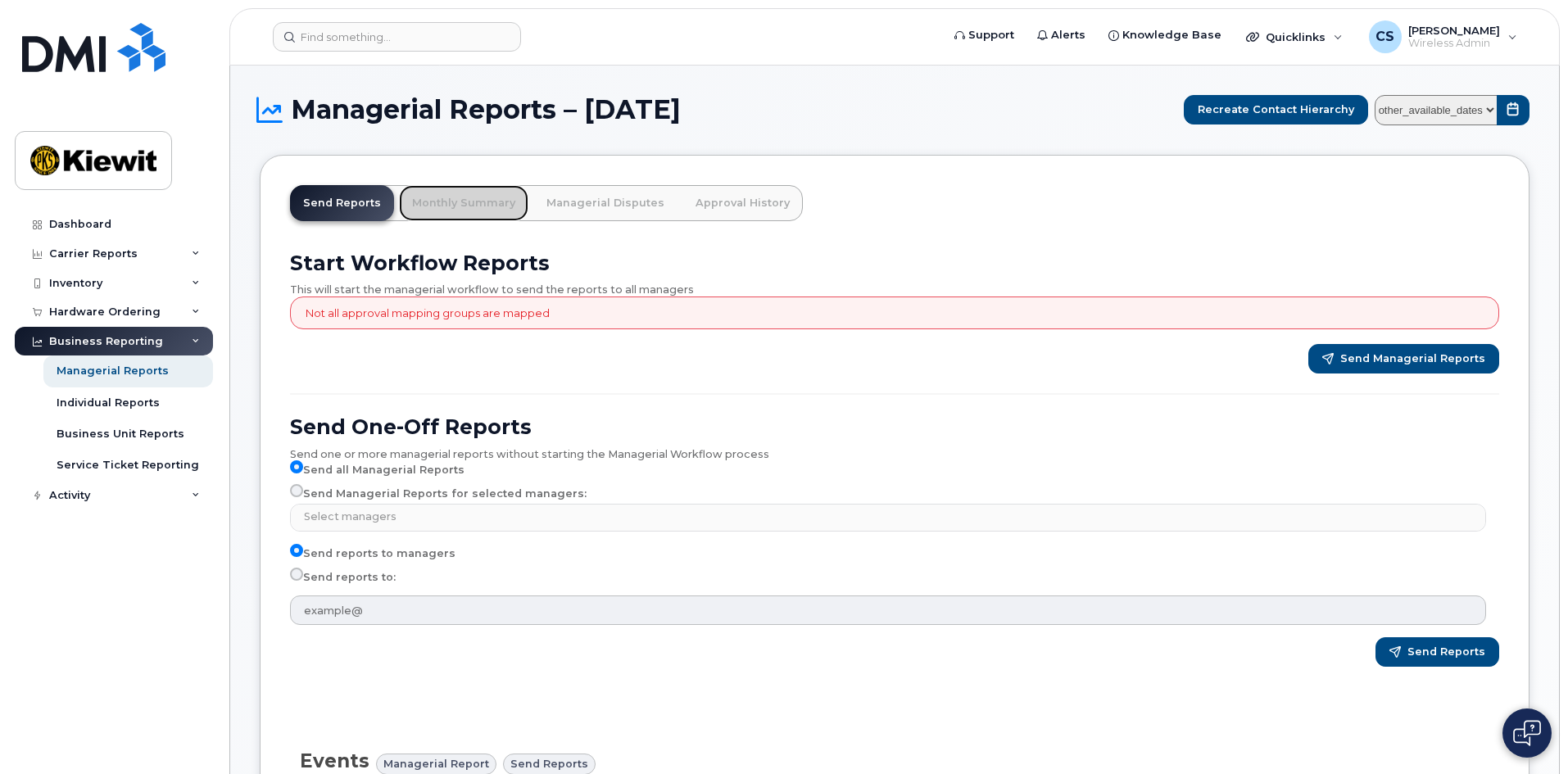
drag, startPoint x: 501, startPoint y: 192, endPoint x: 420, endPoint y: 238, distance: 93.2
click at [501, 192] on link "Monthly Summary" at bounding box center [463, 203] width 129 height 36
click at [480, 201] on link "Monthly Summary" at bounding box center [463, 203] width 129 height 36
click at [433, 205] on link "Monthly Summary" at bounding box center [463, 203] width 129 height 36
click at [390, 322] on div "Not all approval mapping groups are mapped" at bounding box center [894, 313] width 1209 height 34
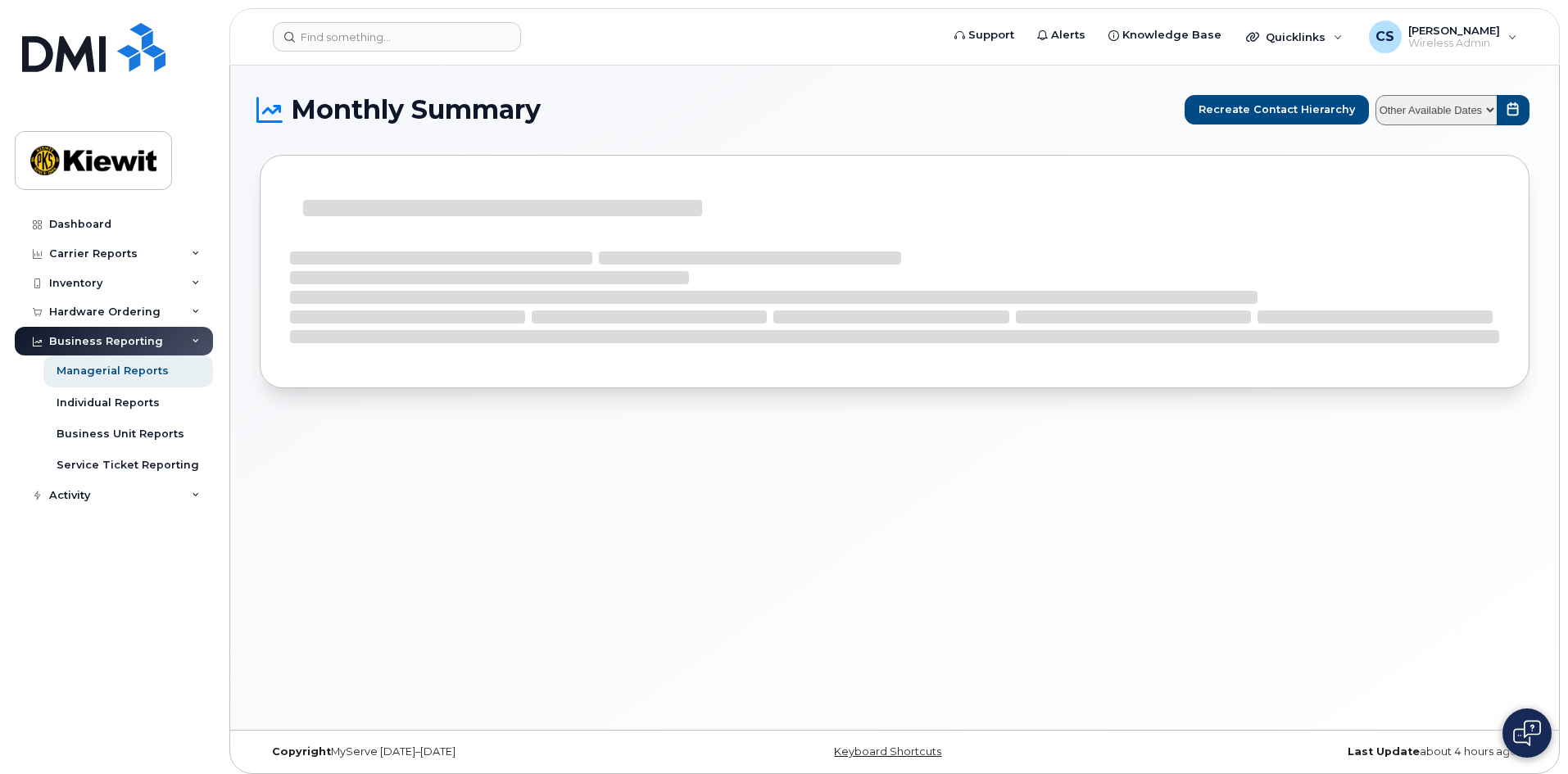
select select
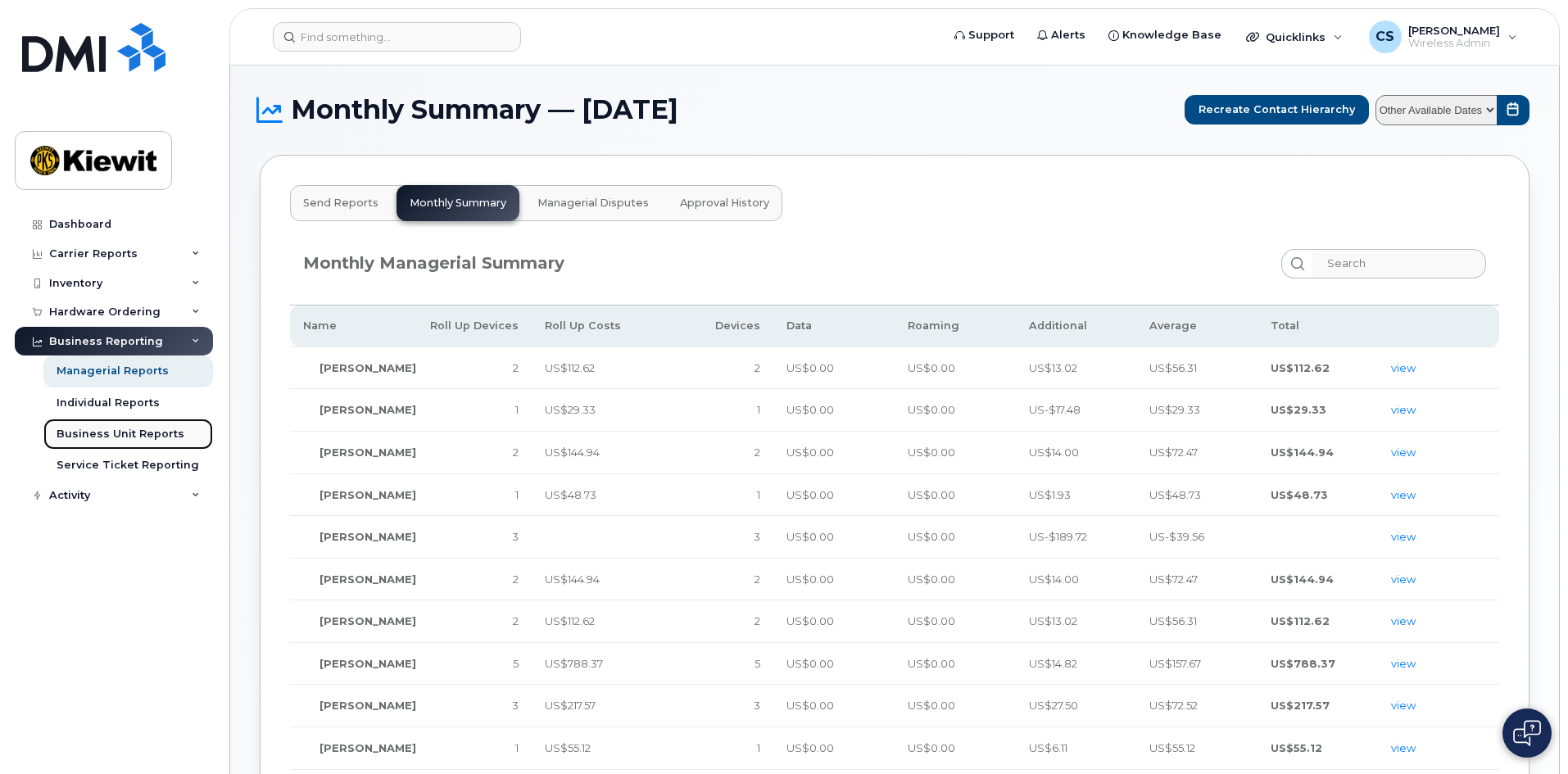
click at [93, 432] on div "Business Unit Reports" at bounding box center [120, 434] width 128 height 14
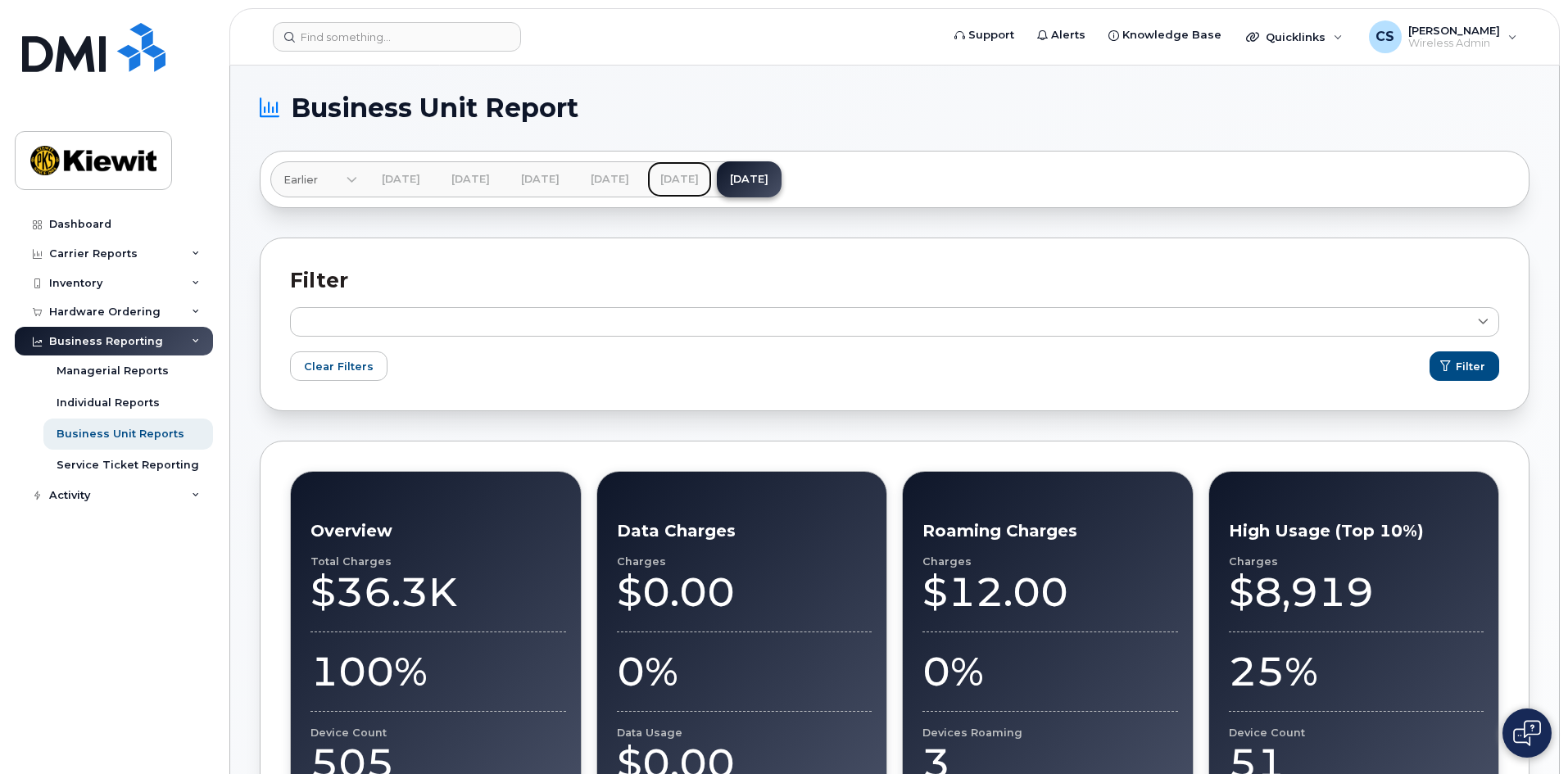
click at [712, 177] on link "[DATE]" at bounding box center [679, 179] width 64 height 36
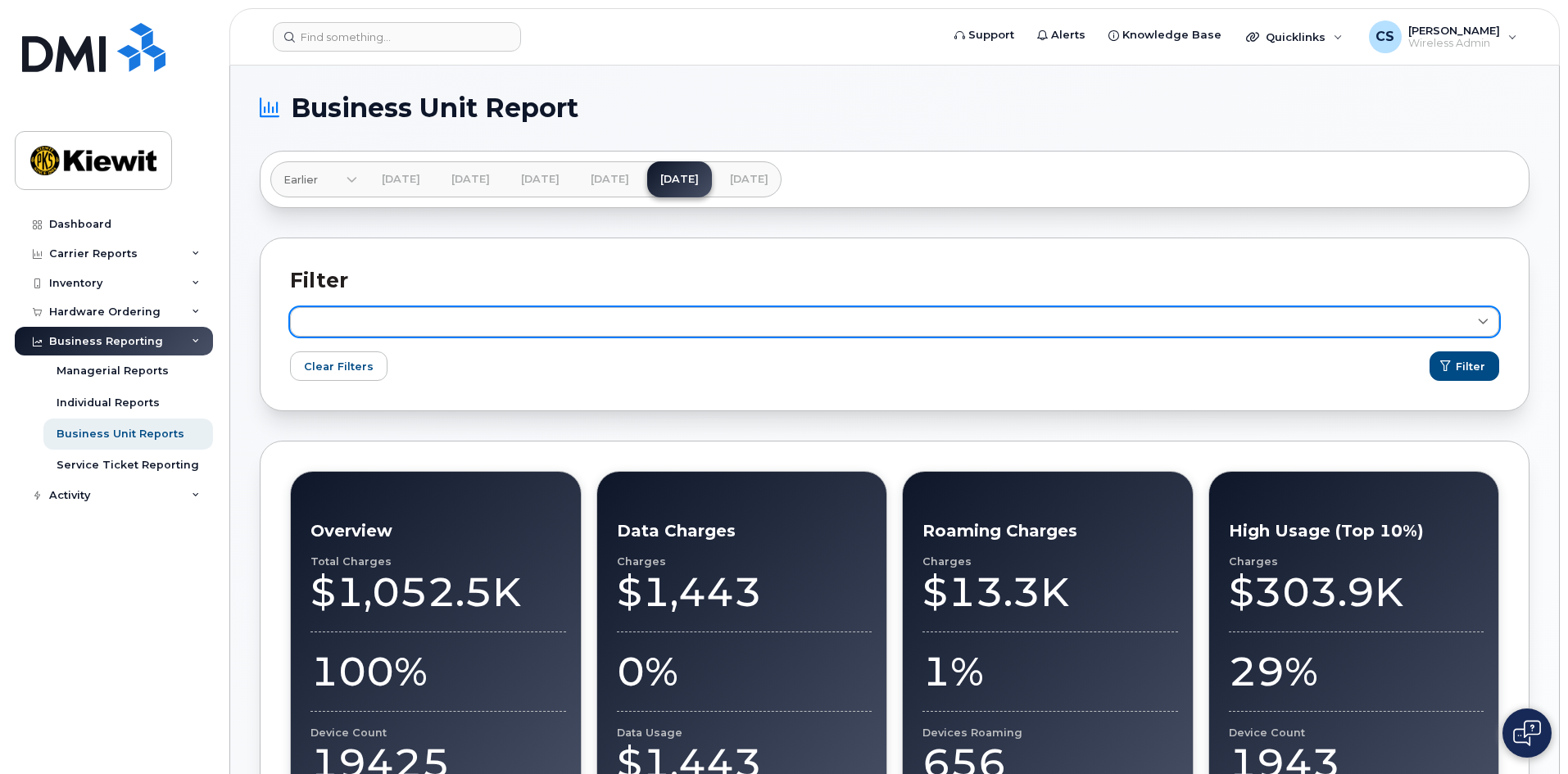
click at [827, 323] on link at bounding box center [894, 321] width 1209 height 30
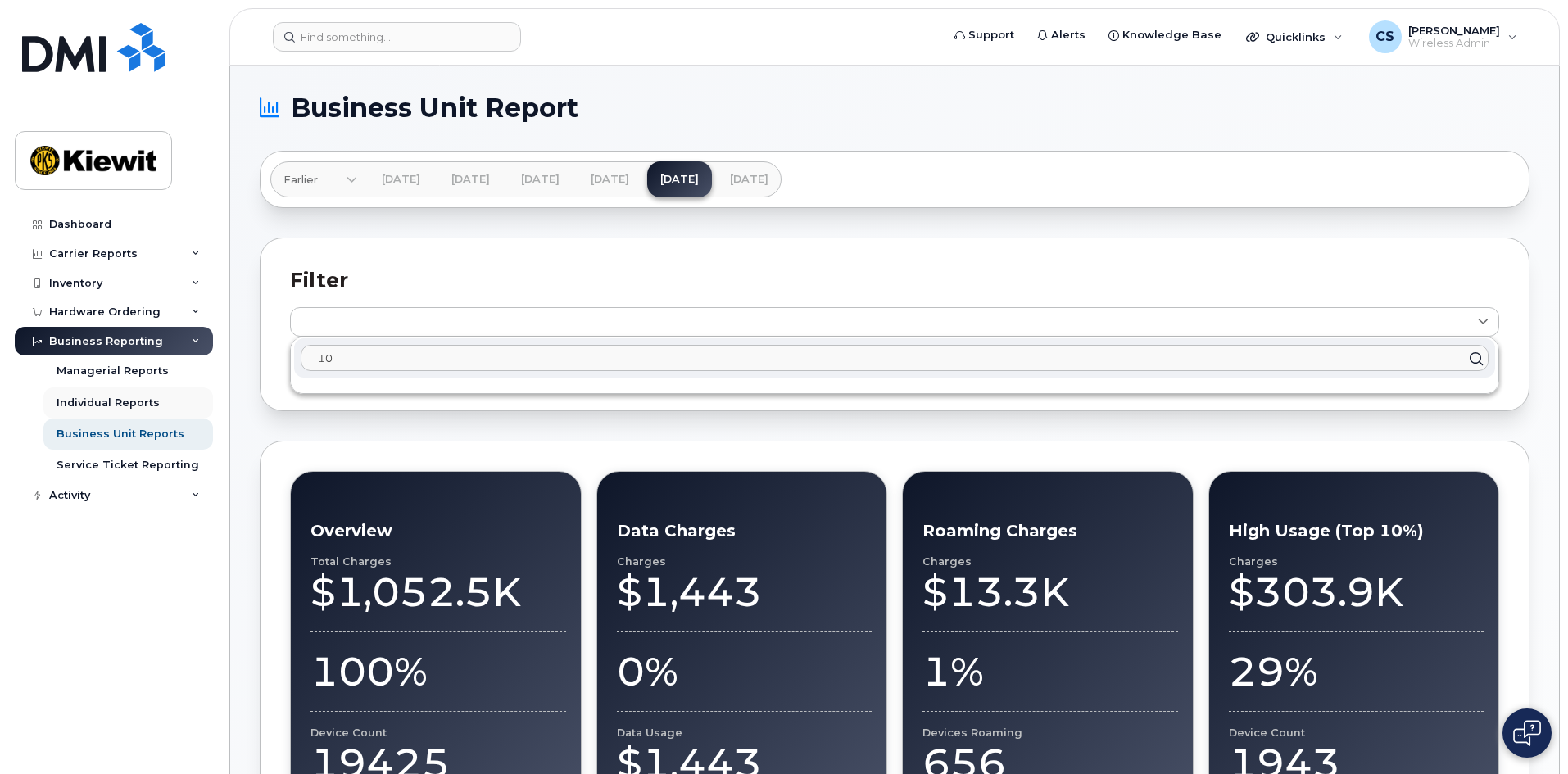
type input "1"
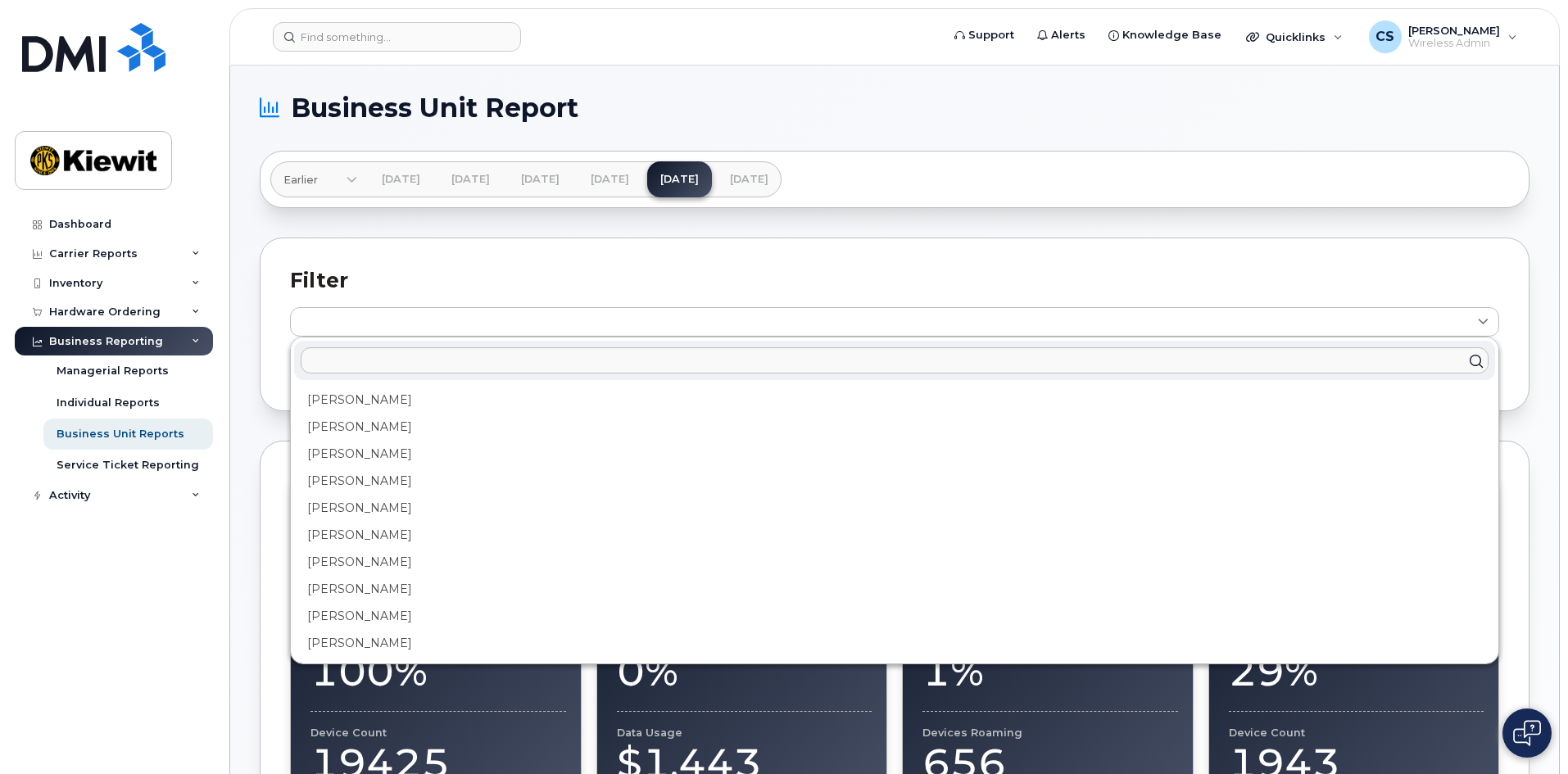
drag, startPoint x: 228, startPoint y: 522, endPoint x: 222, endPoint y: 547, distance: 25.7
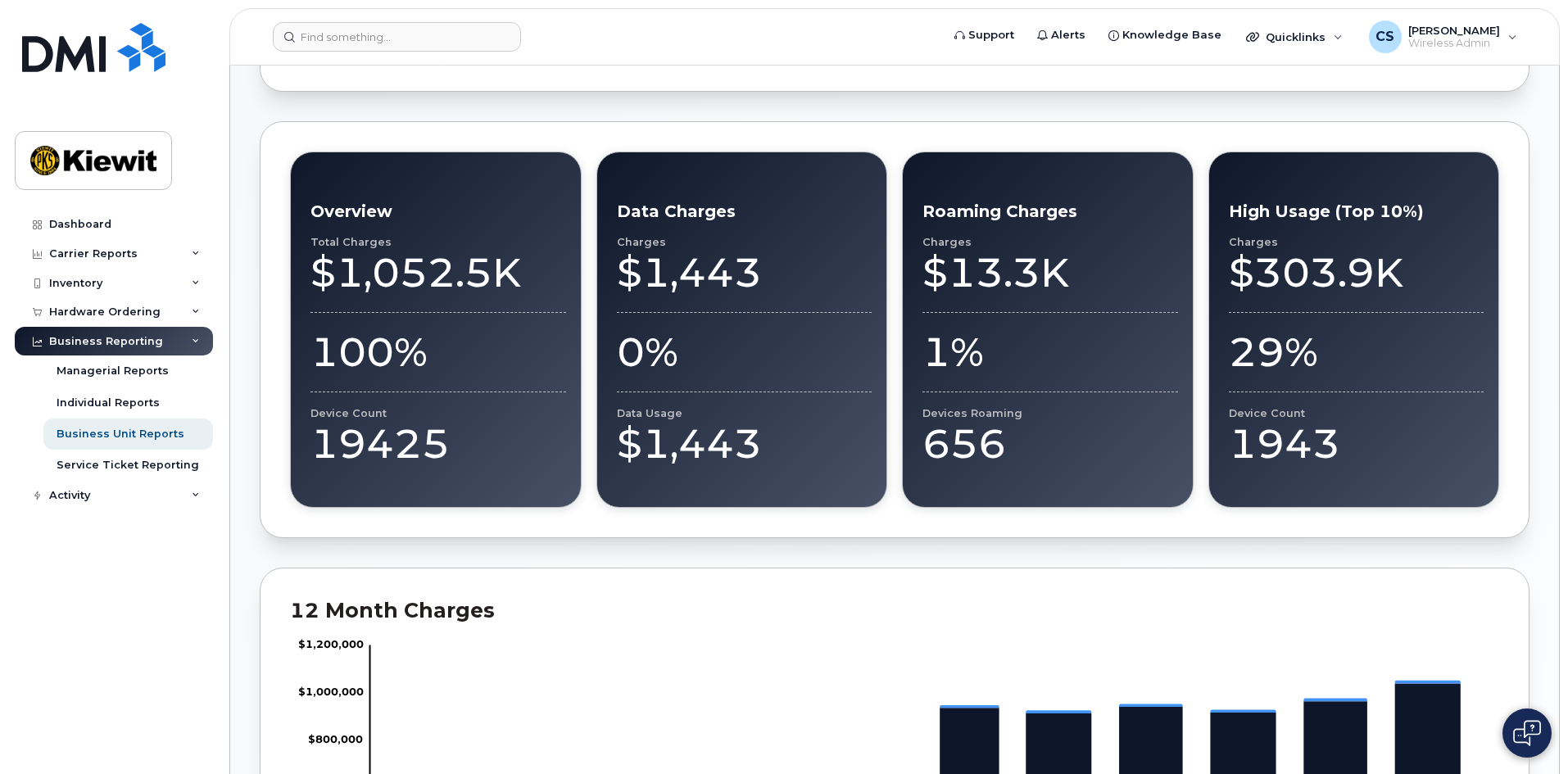
scroll to position [82, 0]
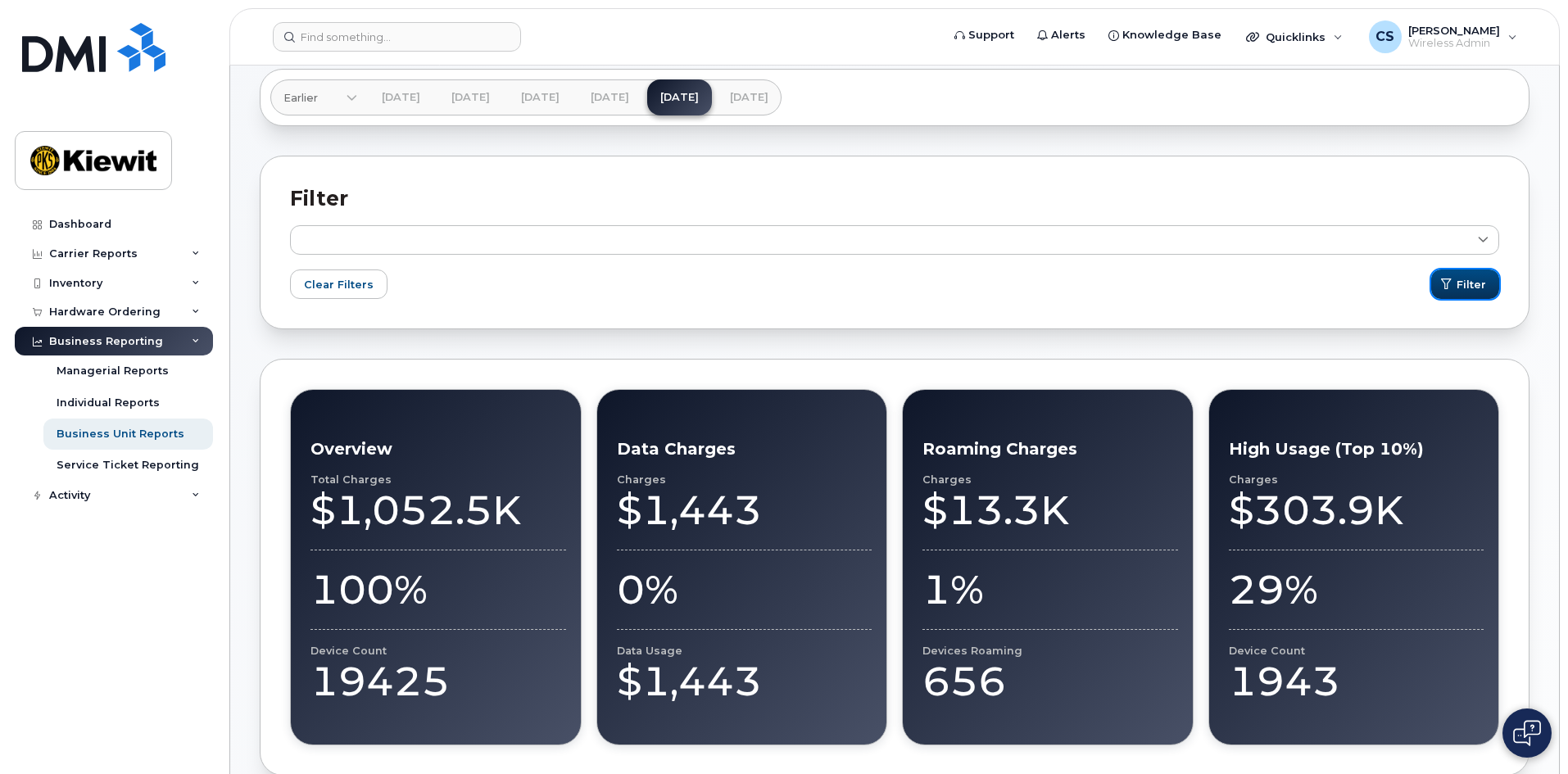
click at [1470, 284] on span "Filter" at bounding box center [1471, 285] width 30 height 15
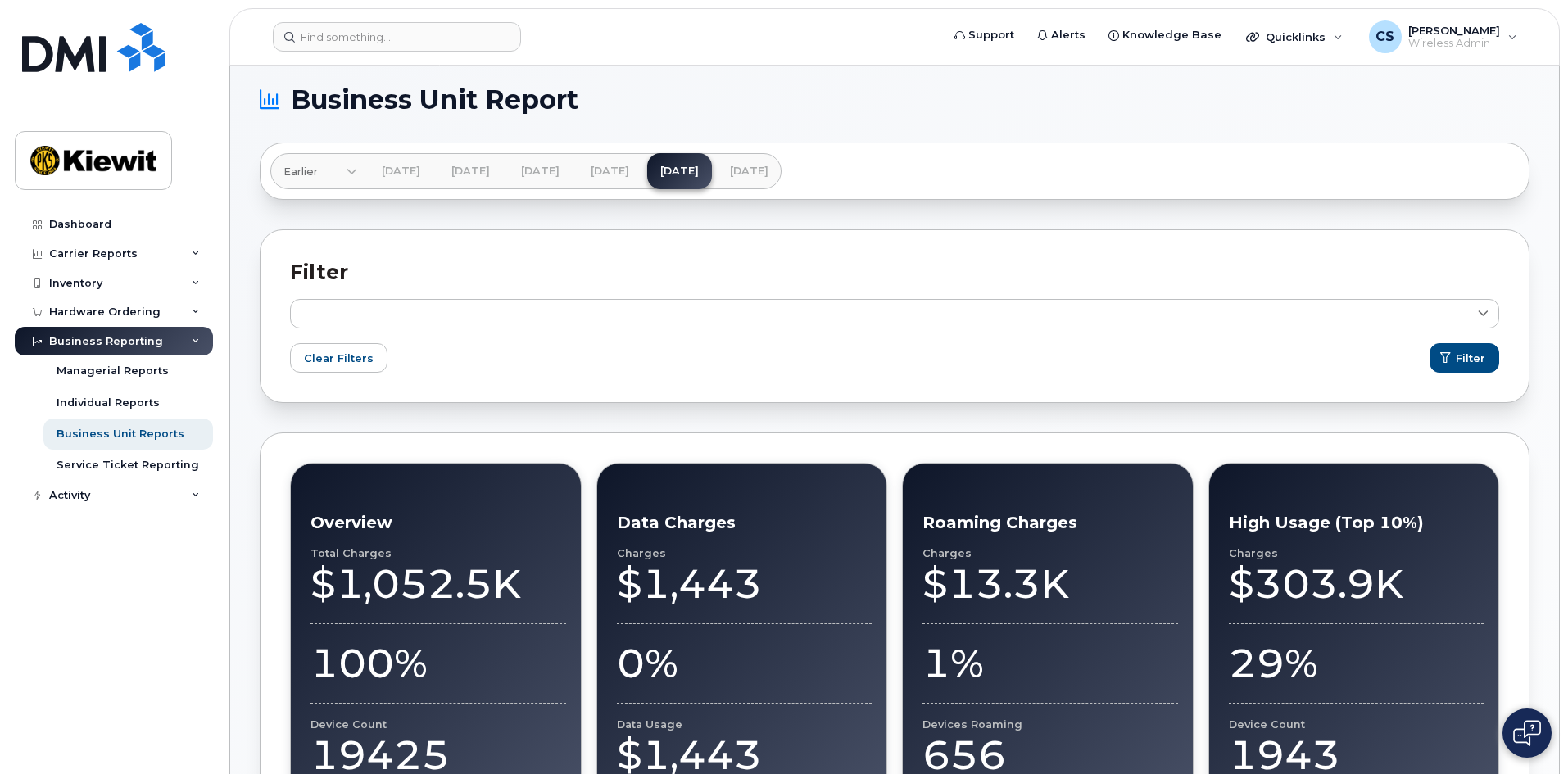
scroll to position [82, 0]
